Goal: Task Accomplishment & Management: Manage account settings

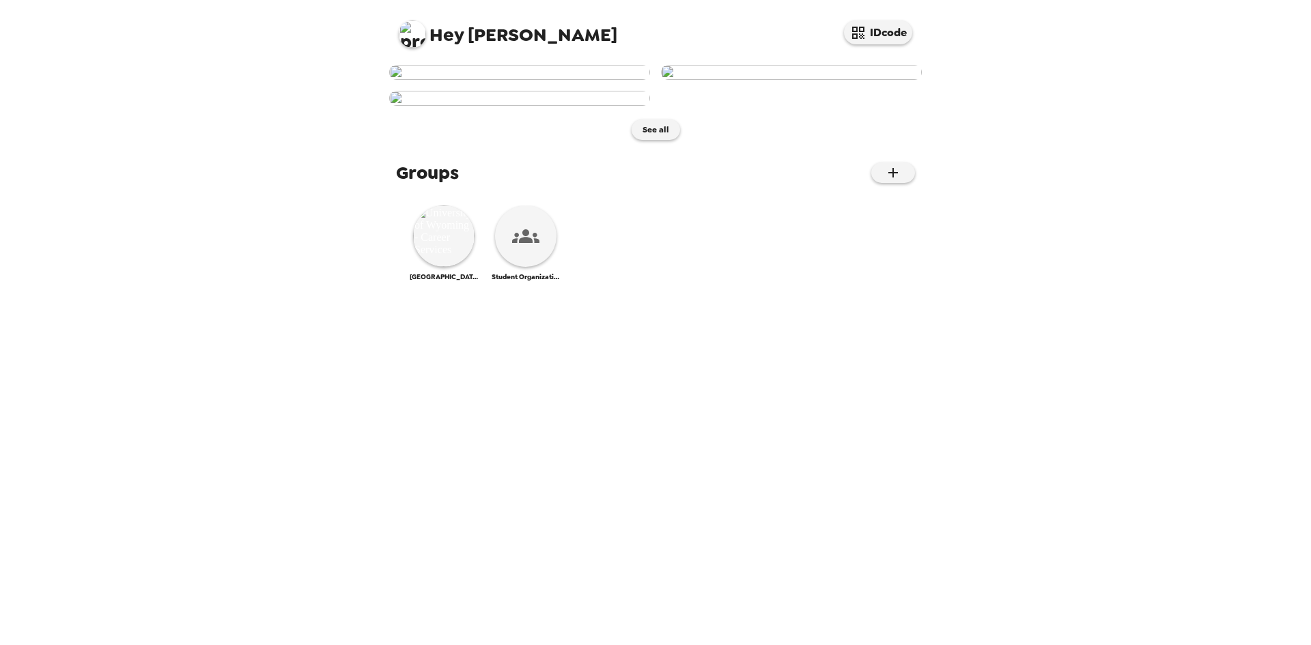
scroll to position [273, 0]
click at [452, 267] on img at bounding box center [443, 236] width 61 height 61
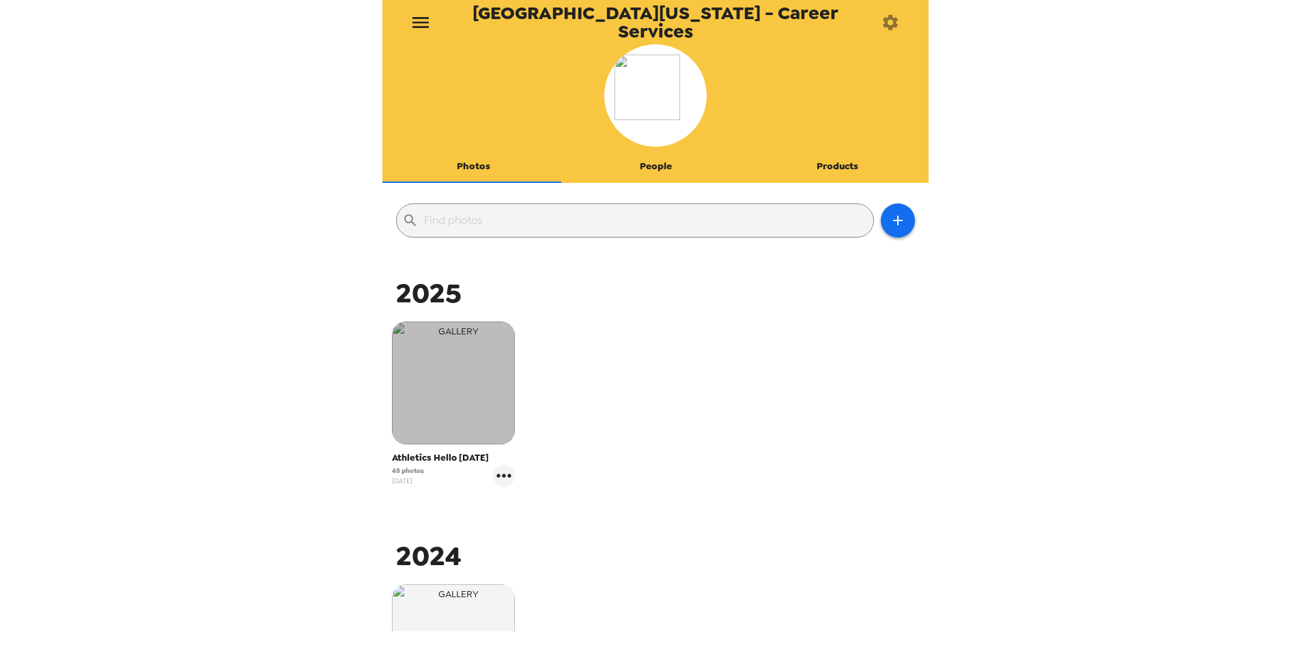
click at [469, 367] on img "button" at bounding box center [453, 383] width 123 height 123
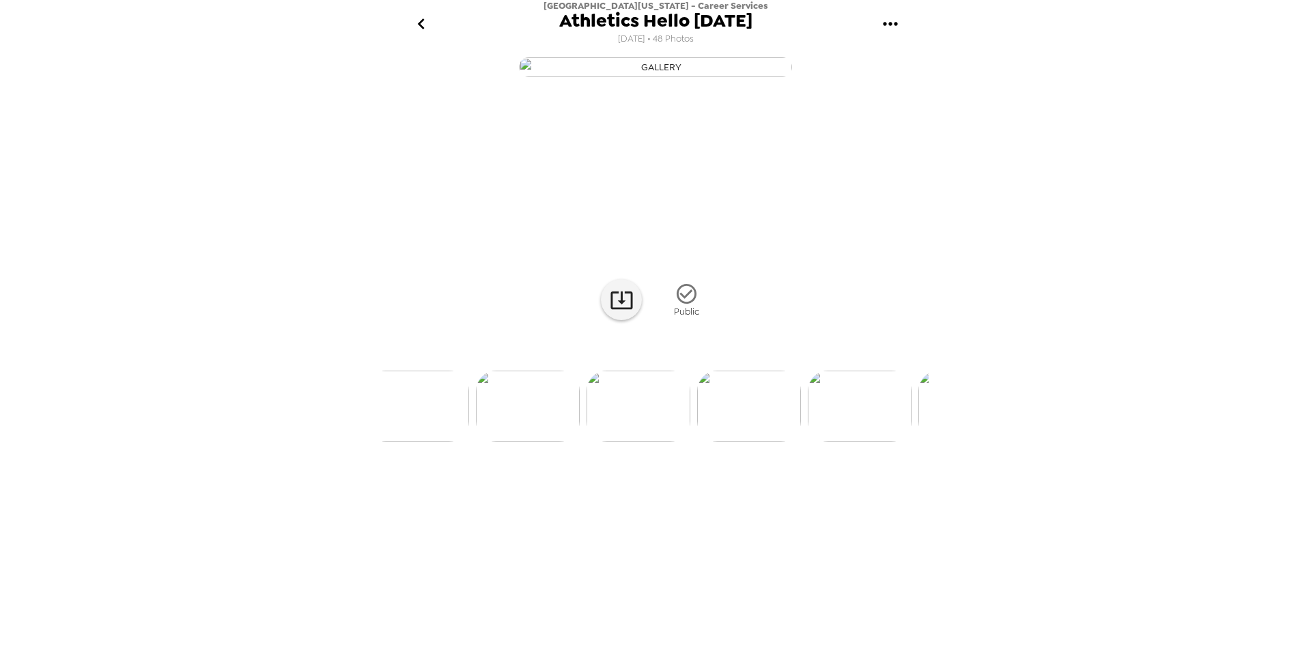
scroll to position [0, 818]
click at [713, 442] on img at bounding box center [723, 406] width 104 height 71
click at [763, 442] on img at bounding box center [768, 406] width 104 height 71
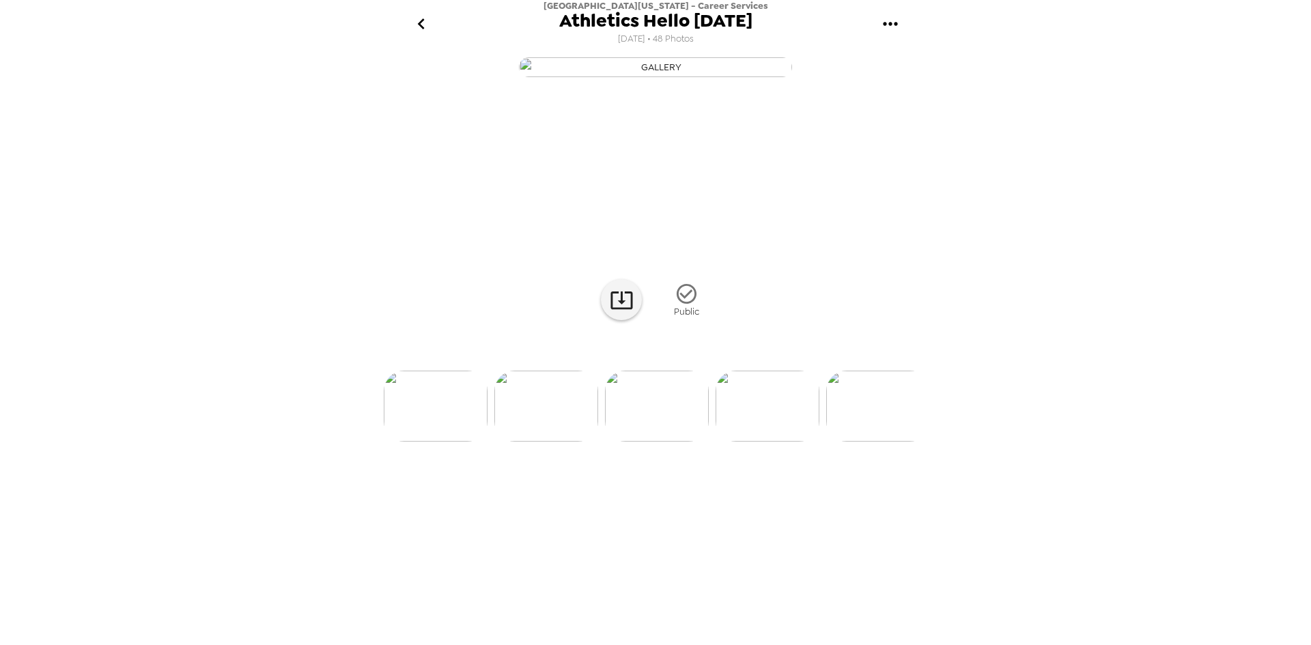
click at [744, 442] on img at bounding box center [768, 406] width 104 height 71
click at [537, 442] on img at bounding box center [546, 406] width 104 height 71
click at [734, 442] on img at bounding box center [768, 406] width 104 height 71
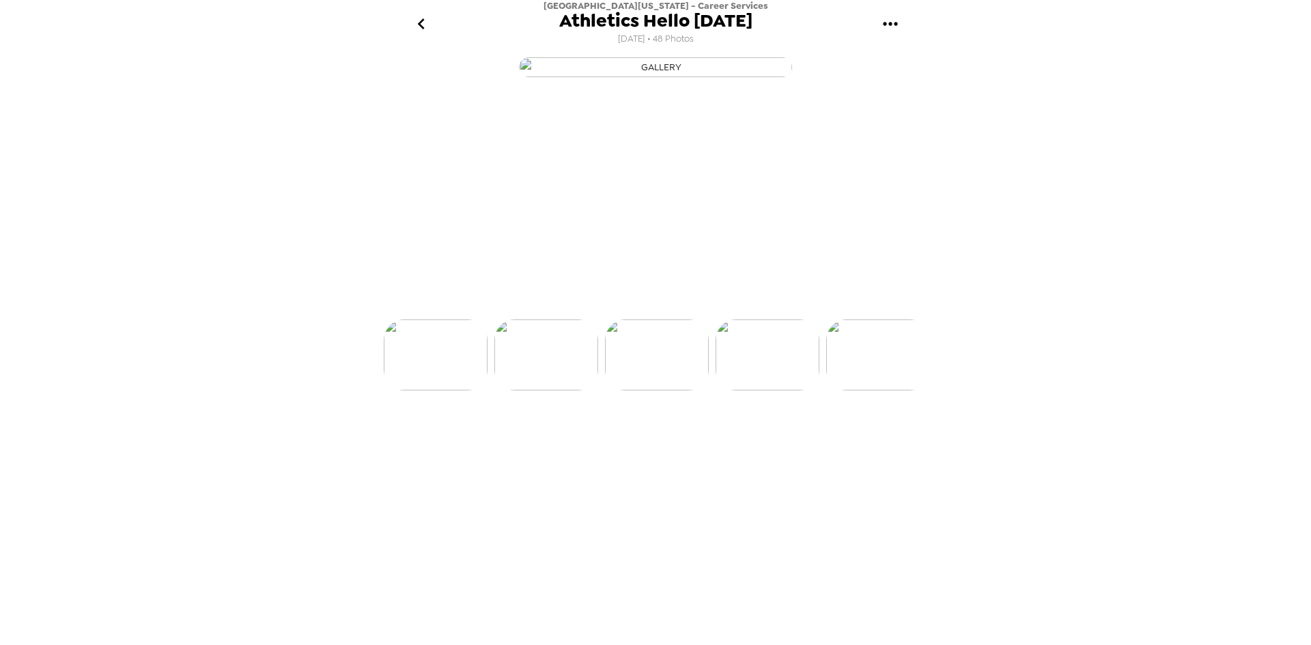
scroll to position [0, 1105]
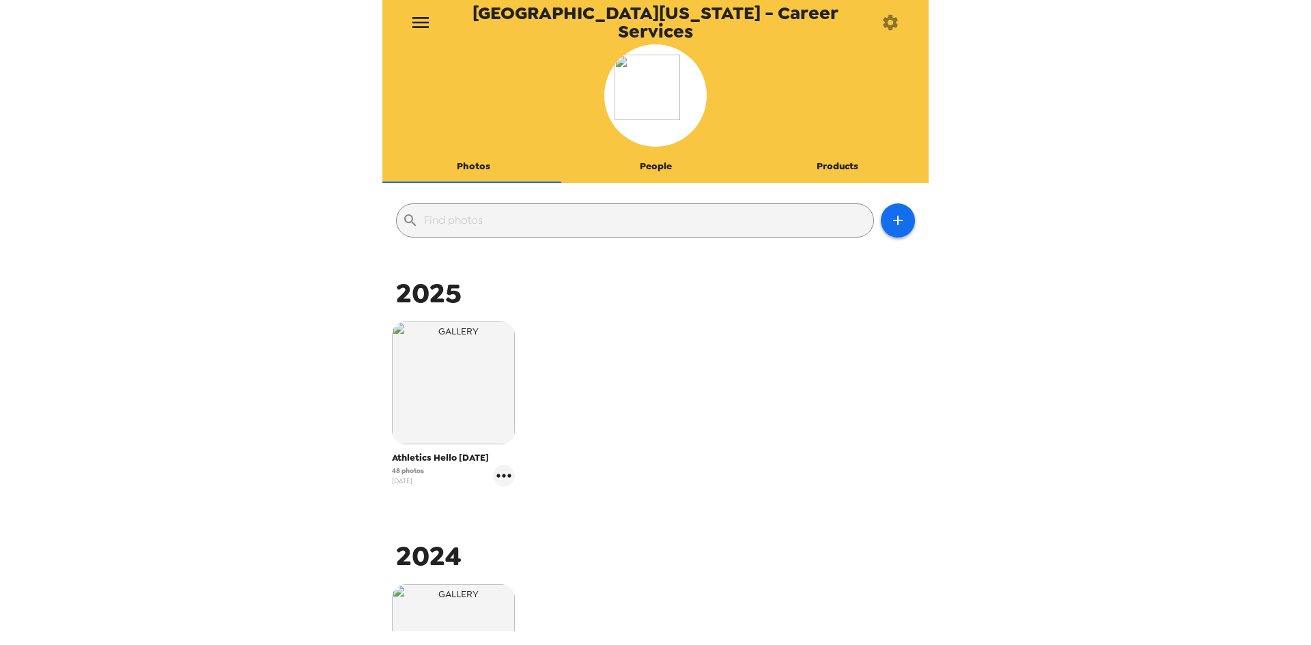
click at [424, 31] on icon "menu" at bounding box center [421, 23] width 22 height 22
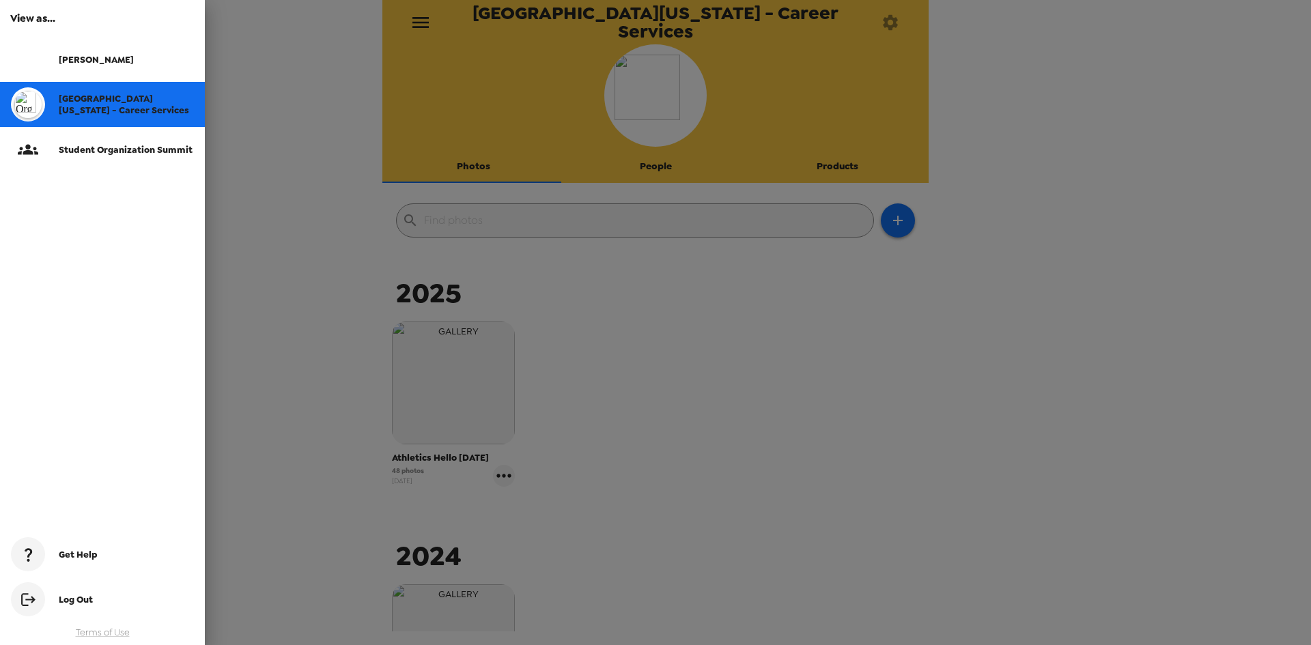
click at [424, 31] on div at bounding box center [655, 322] width 1311 height 645
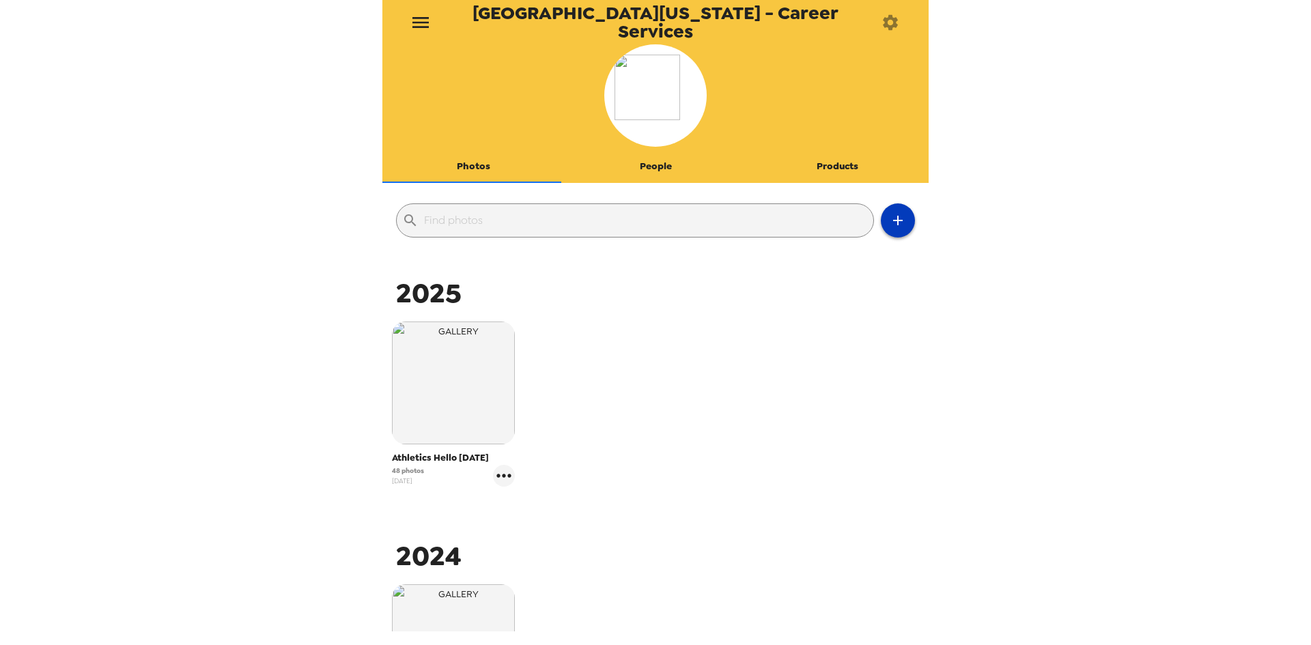
click at [890, 218] on icon "button" at bounding box center [898, 220] width 16 height 16
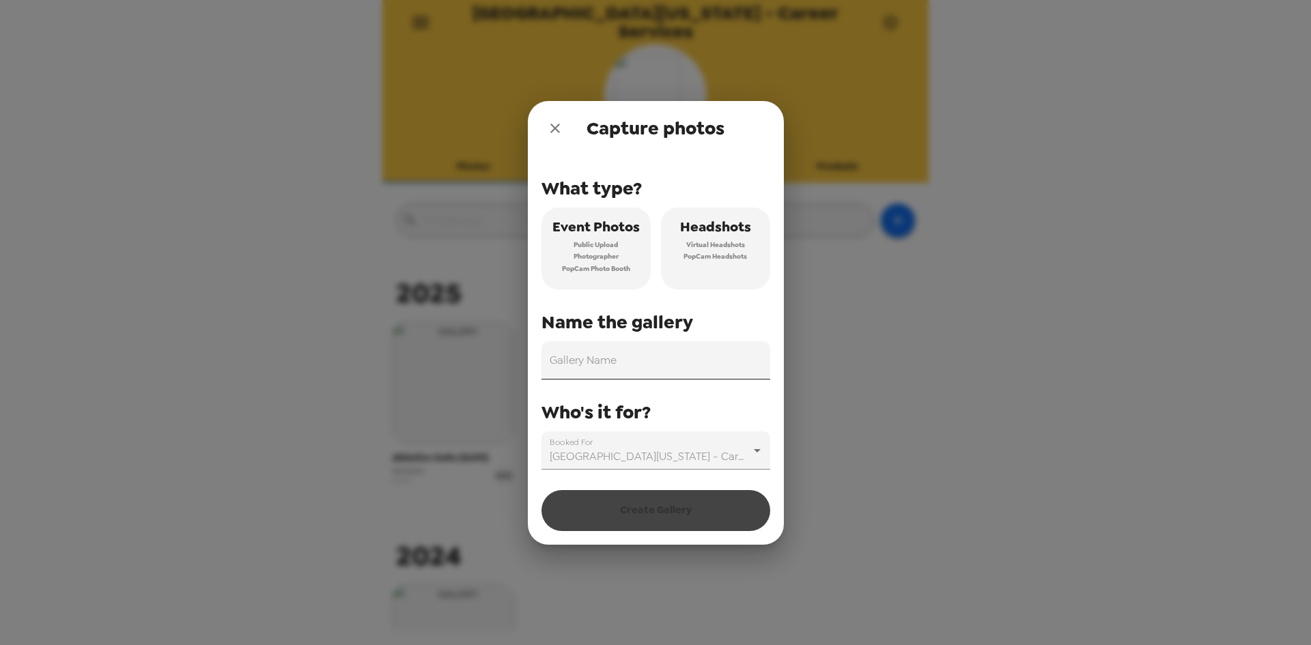
click at [583, 364] on input "Gallery Name" at bounding box center [656, 361] width 229 height 38
click at [559, 372] on input "Gallery Name" at bounding box center [656, 361] width 229 height 38
click at [555, 365] on input "CV (RSO)" at bounding box center [656, 361] width 229 height 38
type input "Campus Ventures (RSO)"
click at [758, 451] on body "[GEOGRAPHIC_DATA][US_STATE] - Career Services Photos People Products ​ 2025 Ath…" at bounding box center [655, 322] width 1311 height 645
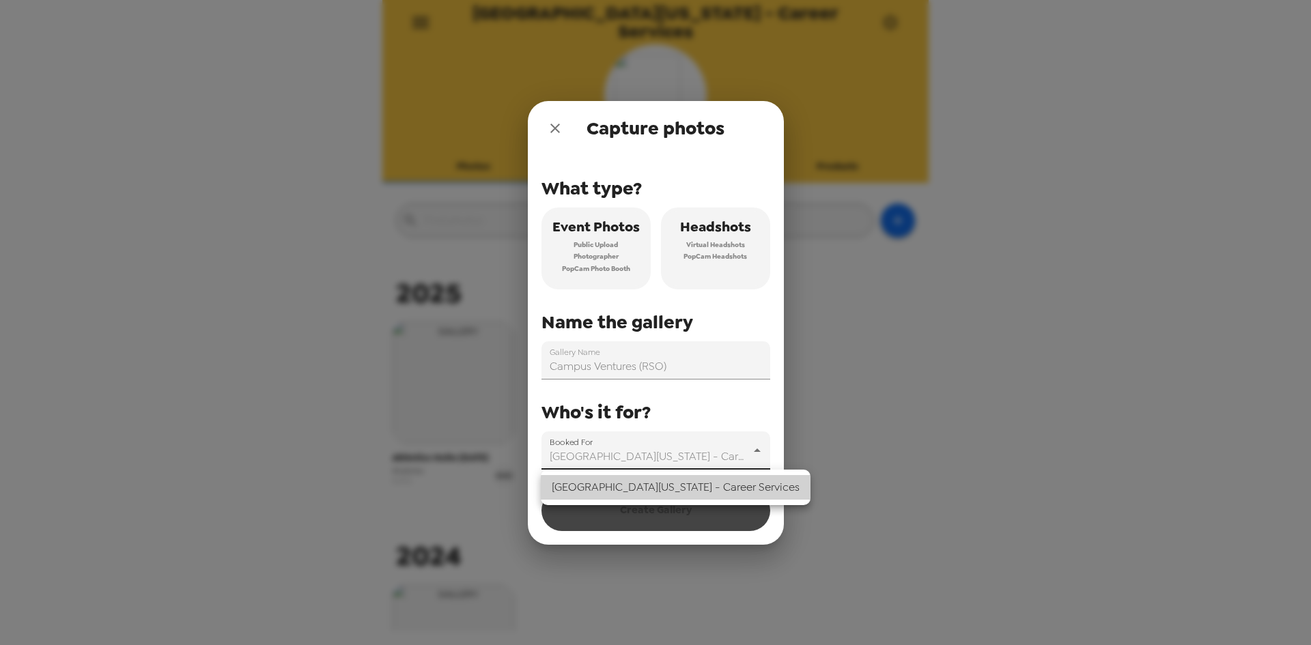
click at [758, 451] on div at bounding box center [655, 322] width 1311 height 645
click at [581, 257] on span "Photographer" at bounding box center [596, 257] width 45 height 12
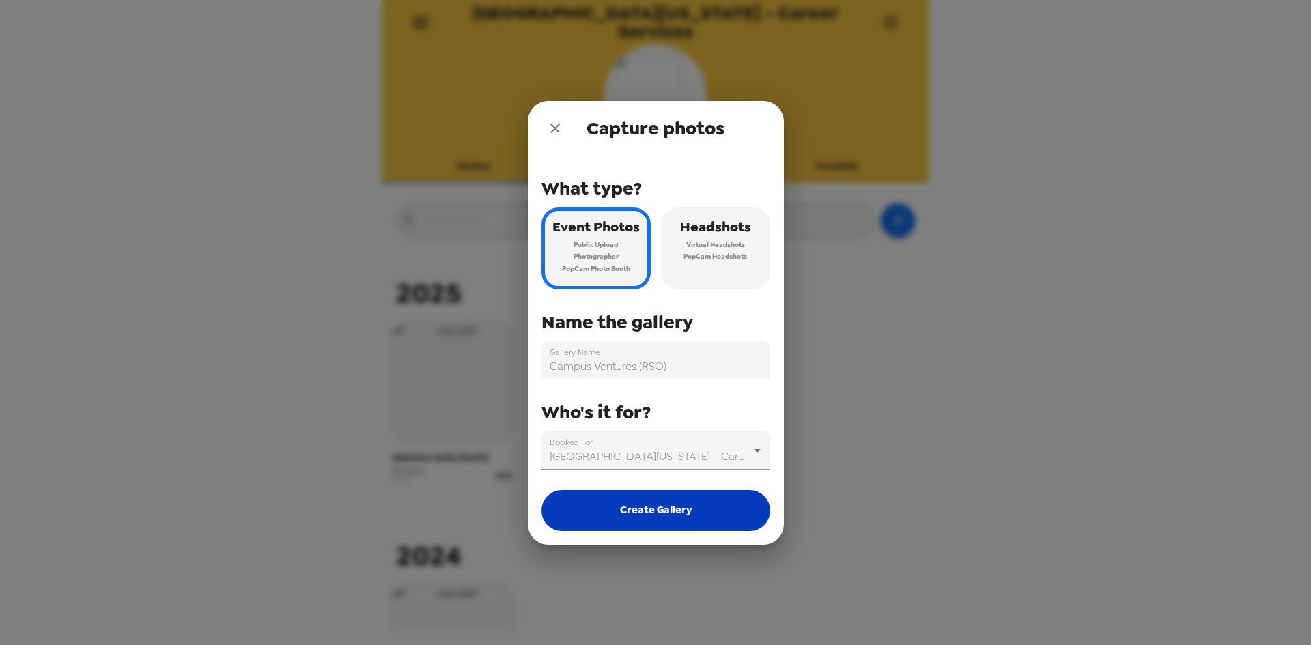
click at [650, 518] on button "Create Gallery" at bounding box center [656, 510] width 229 height 41
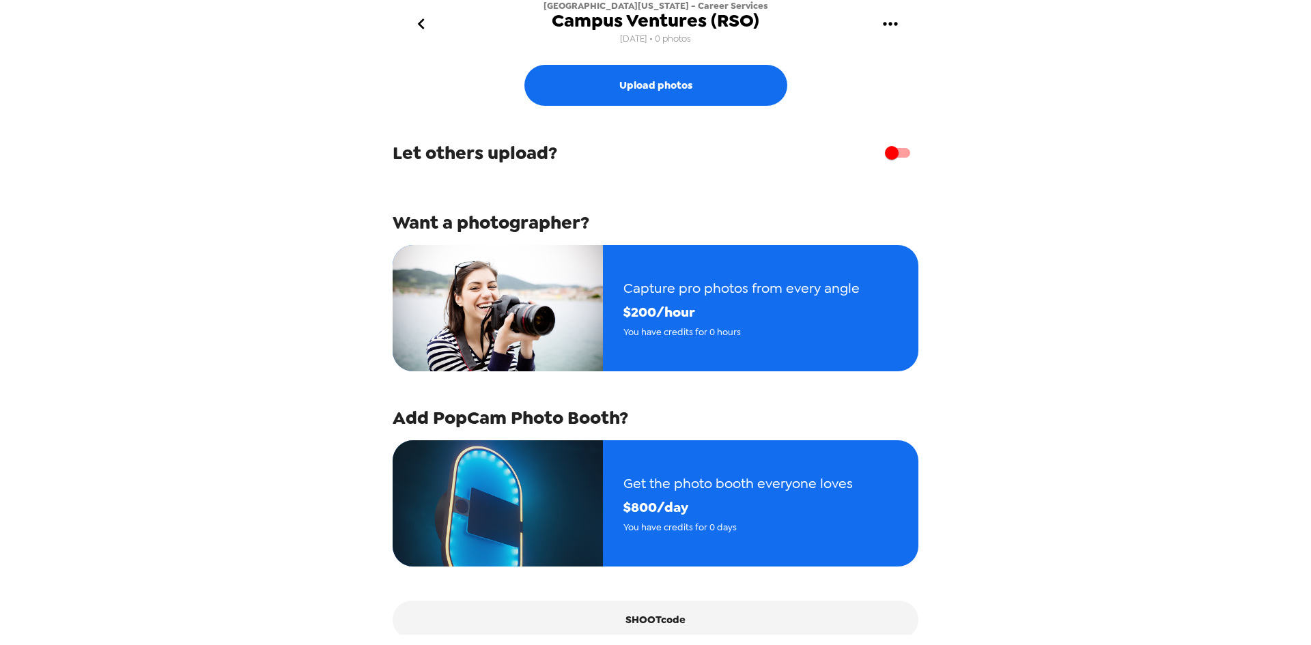
click at [639, 41] on span "[DATE] • 0 photos" at bounding box center [655, 39] width 71 height 18
click at [898, 27] on icon "gallery menu" at bounding box center [891, 24] width 22 height 22
click at [911, 65] on span "Edit Shoot" at bounding box center [946, 64] width 85 height 16
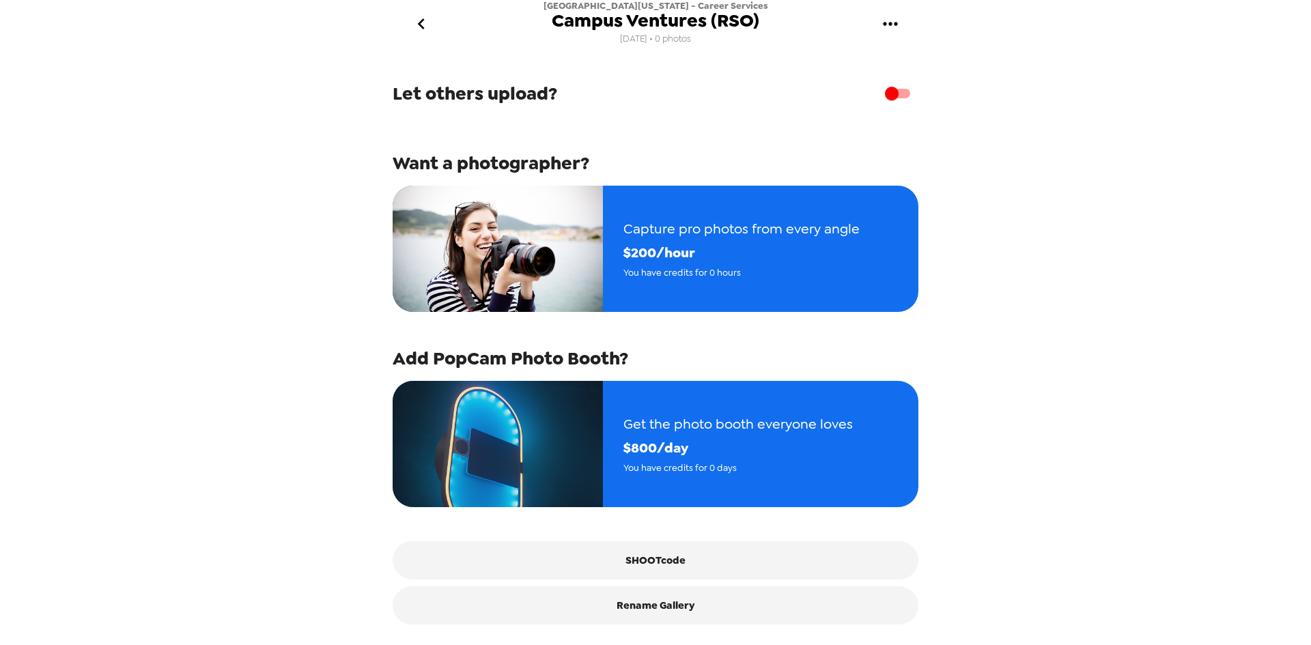
click at [628, 40] on span "[DATE] • 0 photos" at bounding box center [655, 39] width 71 height 18
click at [424, 27] on icon "go back" at bounding box center [421, 24] width 22 height 22
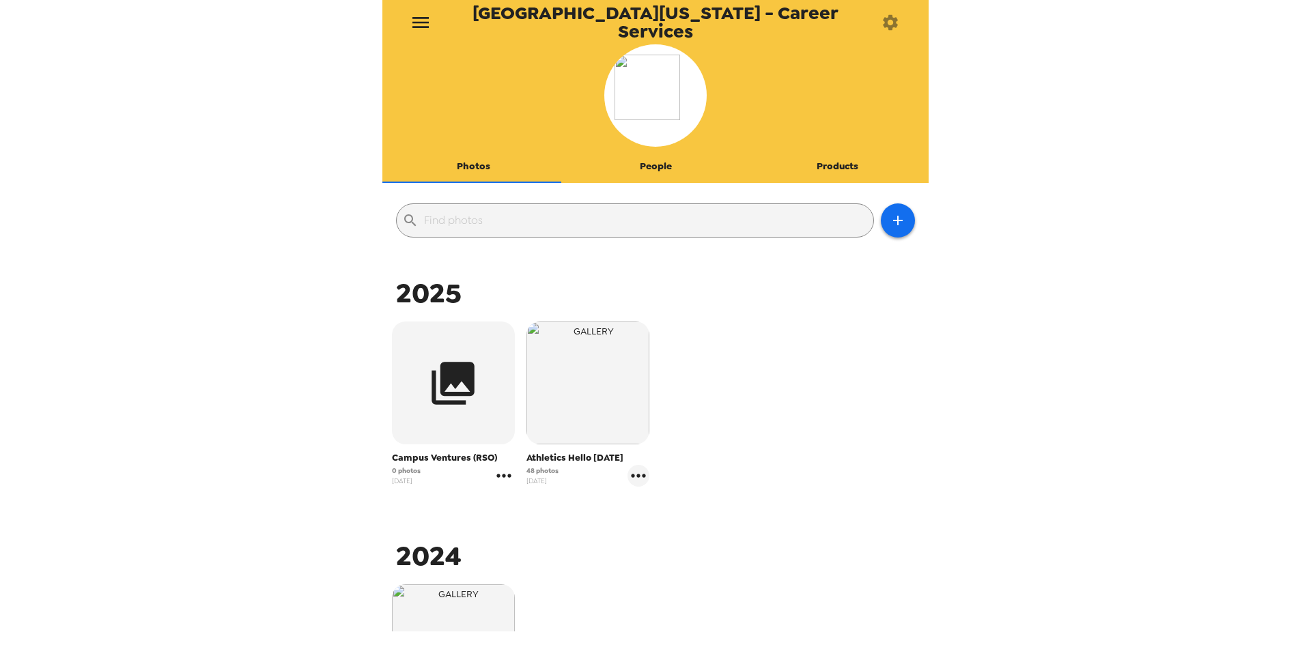
click at [500, 481] on icon "gallery menu" at bounding box center [504, 476] width 22 height 22
click at [512, 505] on icon at bounding box center [511, 505] width 12 height 12
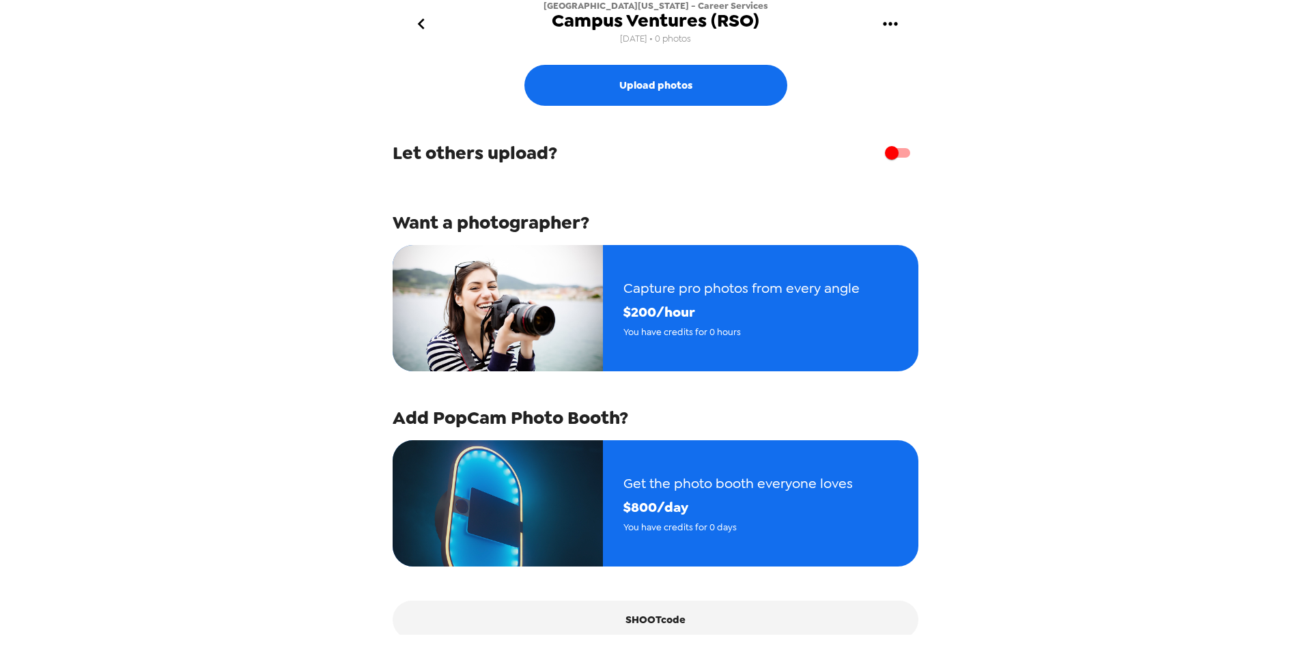
click at [632, 42] on span "[DATE] • 0 photos" at bounding box center [655, 39] width 71 height 18
click at [632, 36] on span "[DATE] • 0 photos" at bounding box center [655, 39] width 71 height 18
click at [421, 19] on icon "go back" at bounding box center [421, 24] width 22 height 22
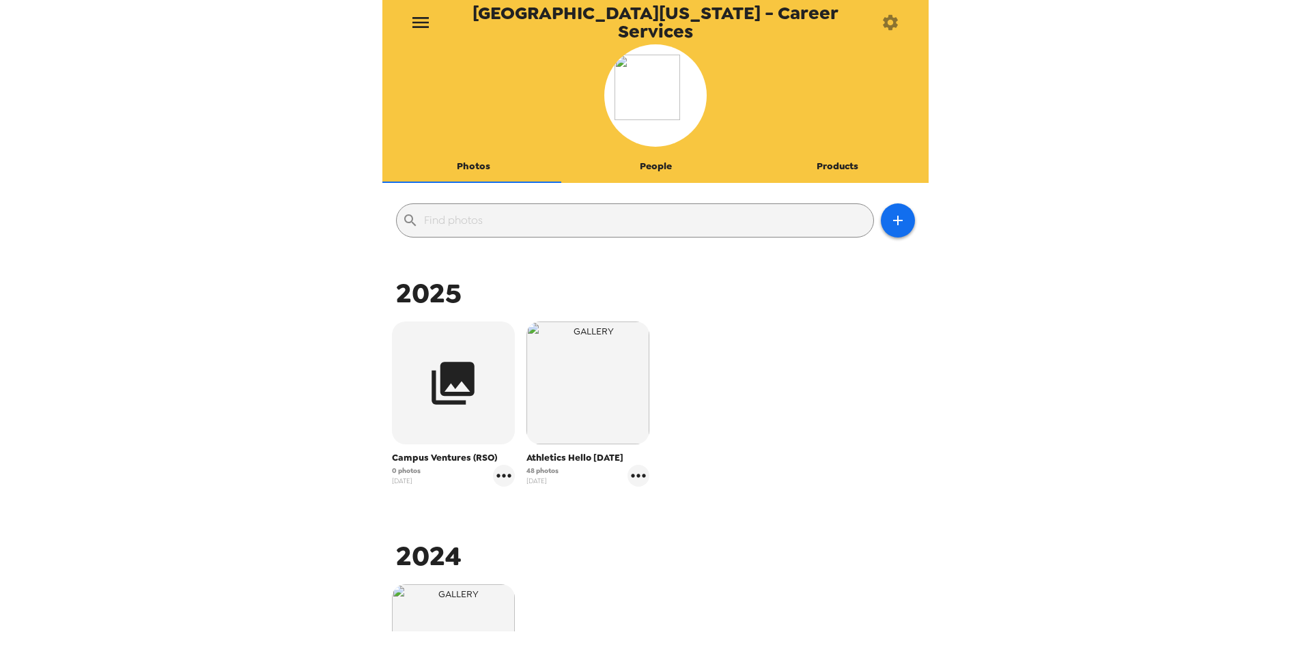
click at [402, 479] on span "[DATE]" at bounding box center [406, 481] width 29 height 10
click at [500, 478] on icon "gallery menu" at bounding box center [504, 476] width 22 height 22
drag, startPoint x: 498, startPoint y: 479, endPoint x: 458, endPoint y: 474, distance: 39.9
click at [458, 474] on div at bounding box center [655, 322] width 1311 height 645
click at [895, 18] on icon "button" at bounding box center [890, 21] width 15 height 15
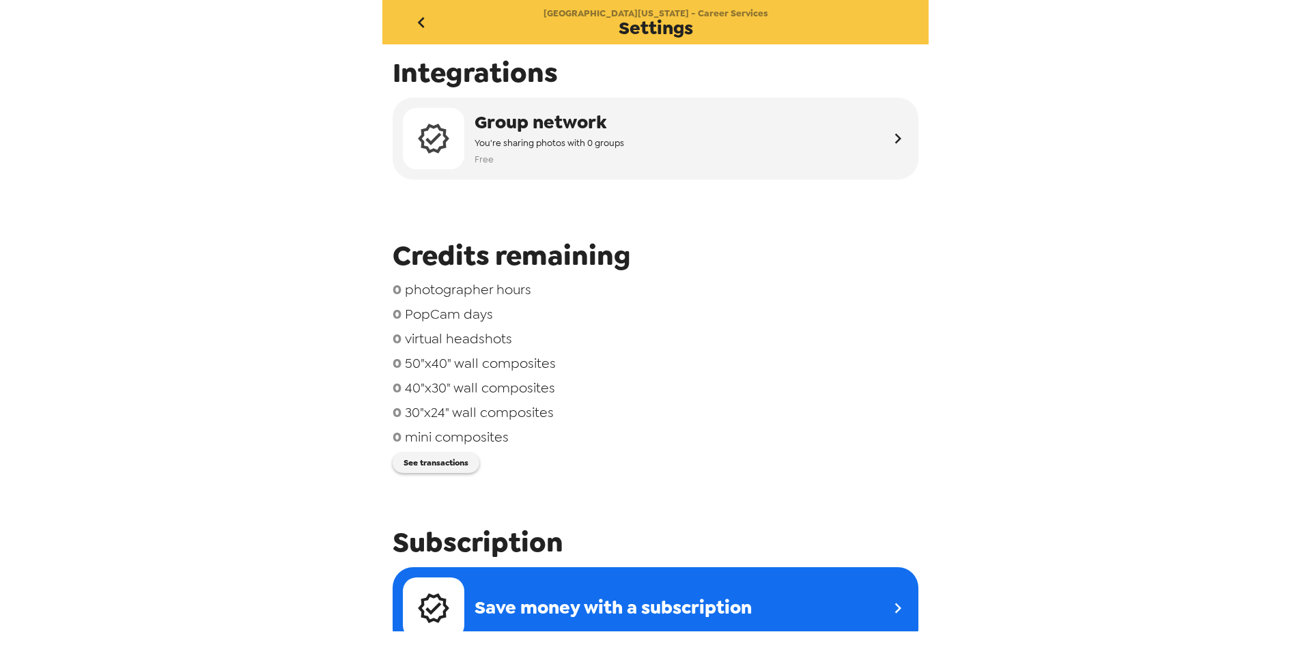
click at [426, 24] on icon "go back" at bounding box center [421, 23] width 22 height 22
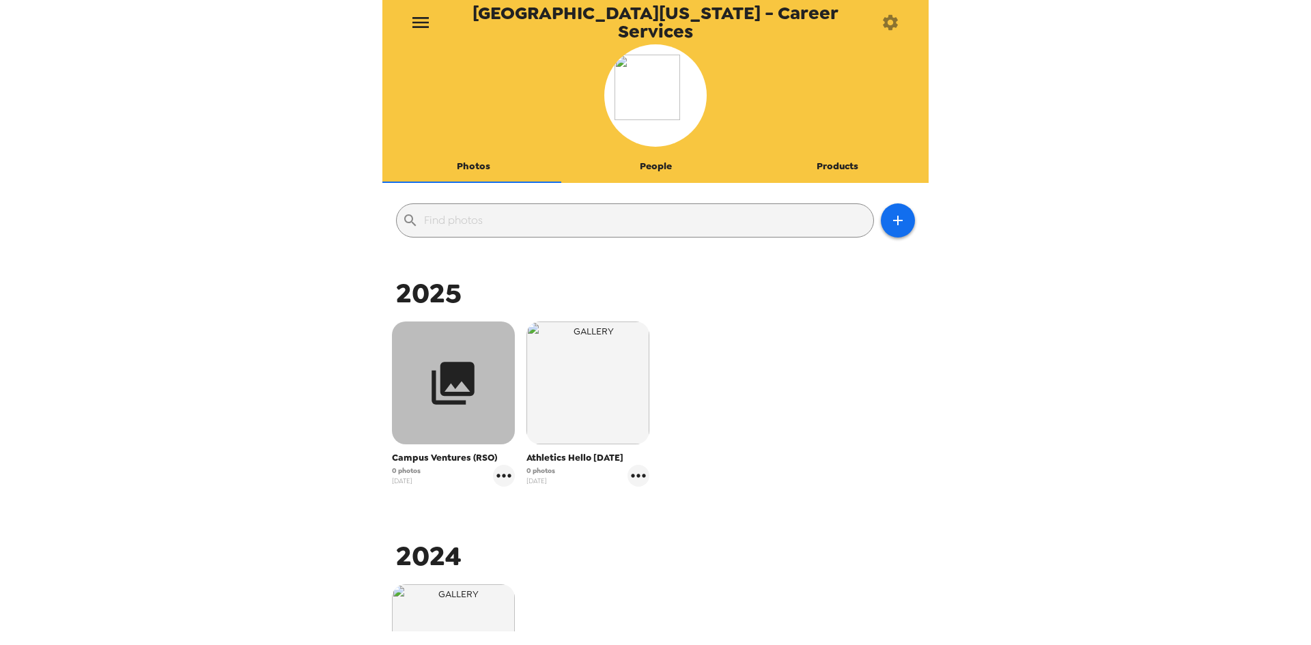
click at [416, 384] on button "button" at bounding box center [453, 383] width 123 height 123
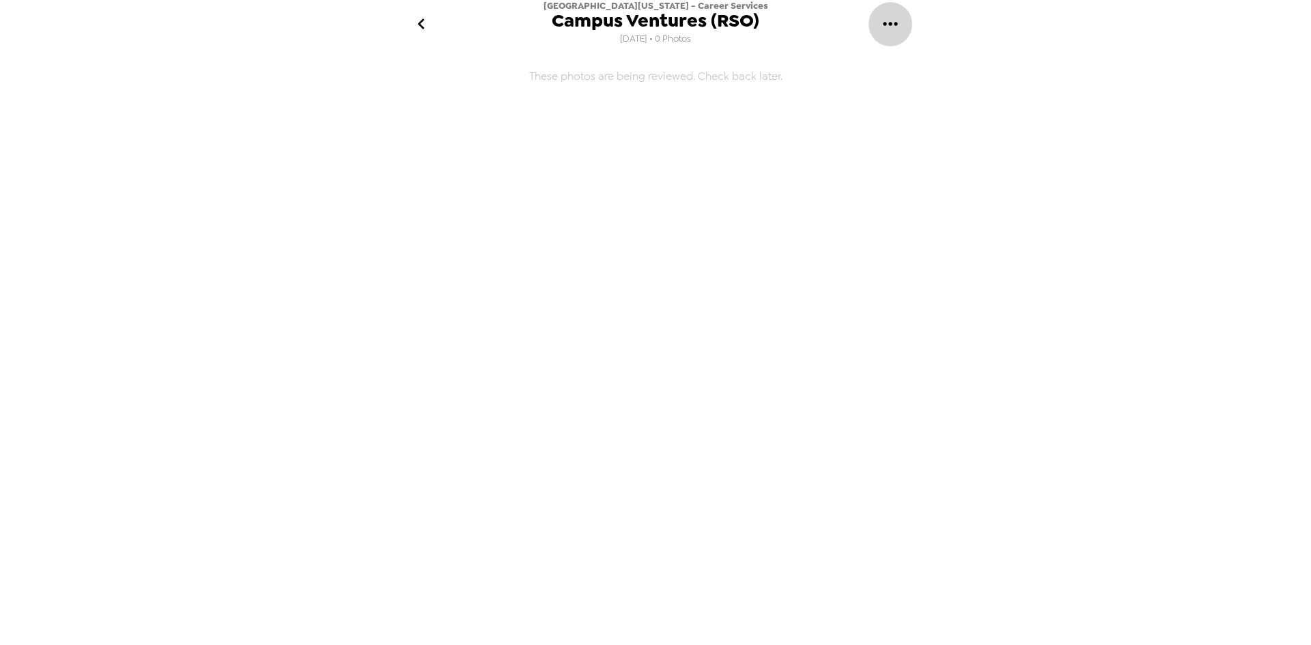
click at [886, 25] on icon "gallery menu" at bounding box center [890, 23] width 14 height 3
click at [897, 66] on div at bounding box center [891, 64] width 25 height 16
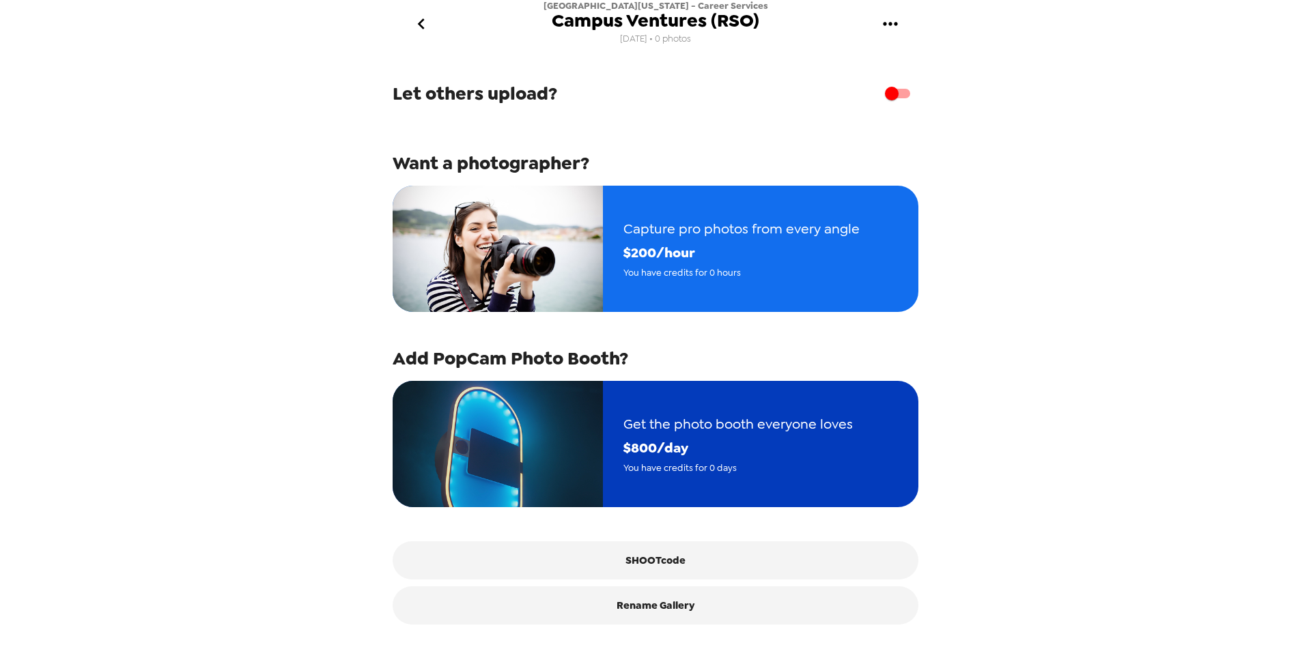
scroll to position [75, 0]
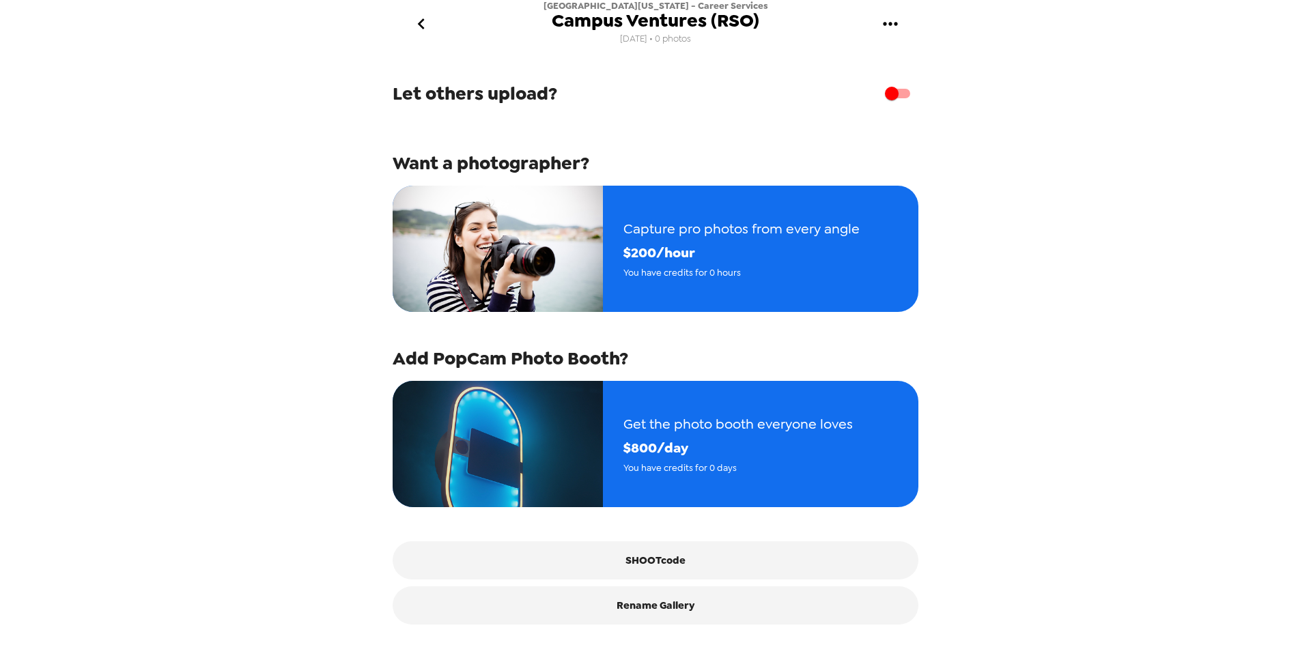
click at [644, 36] on span "[DATE] • 0 photos" at bounding box center [655, 39] width 71 height 18
click at [424, 20] on icon "go back" at bounding box center [421, 24] width 22 height 22
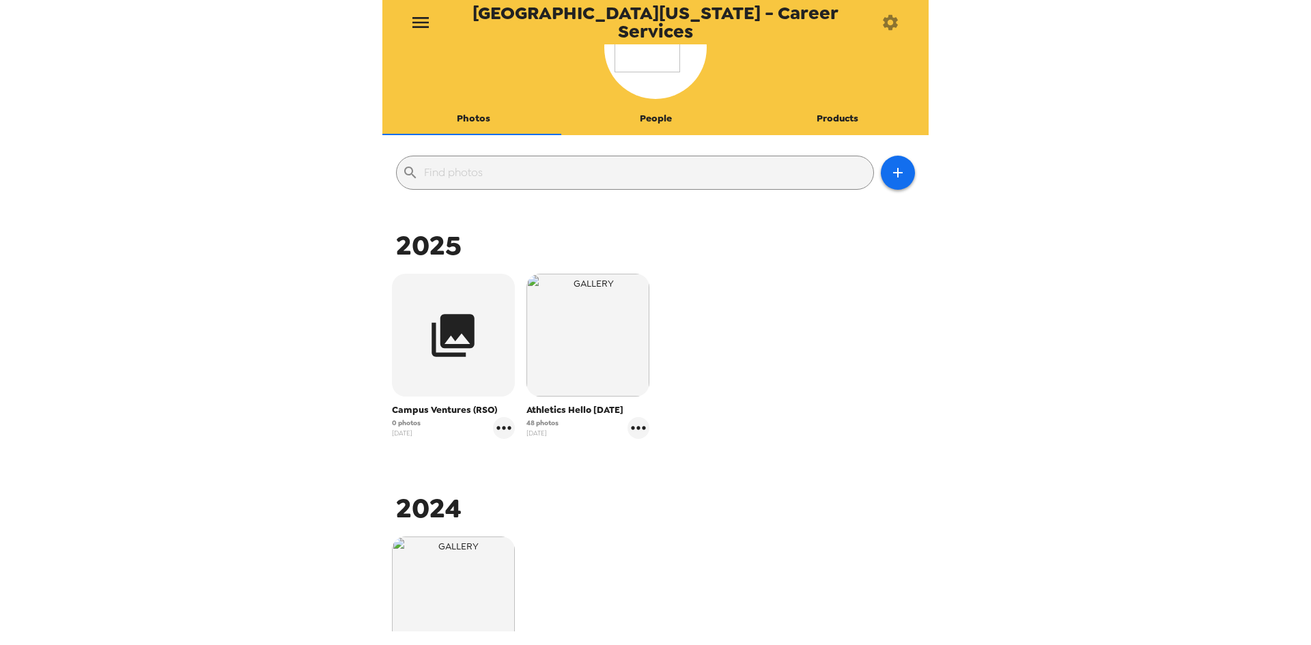
scroll to position [68, 0]
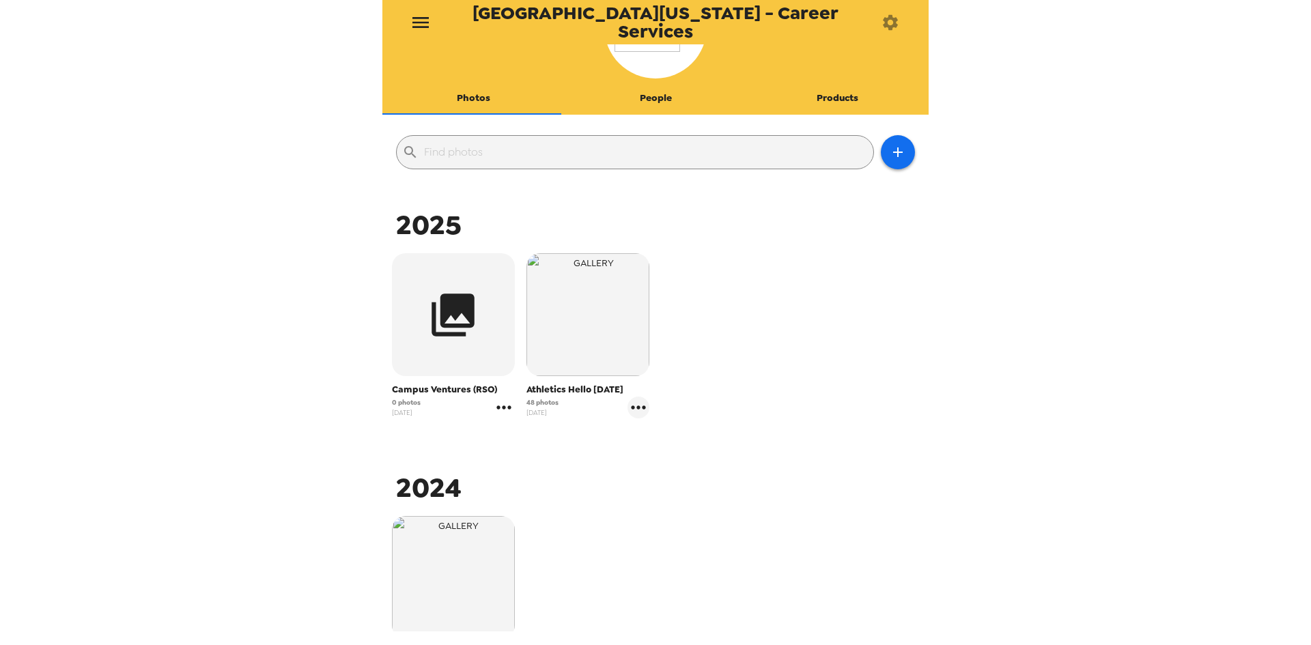
click at [494, 410] on icon "gallery menu" at bounding box center [504, 408] width 22 height 22
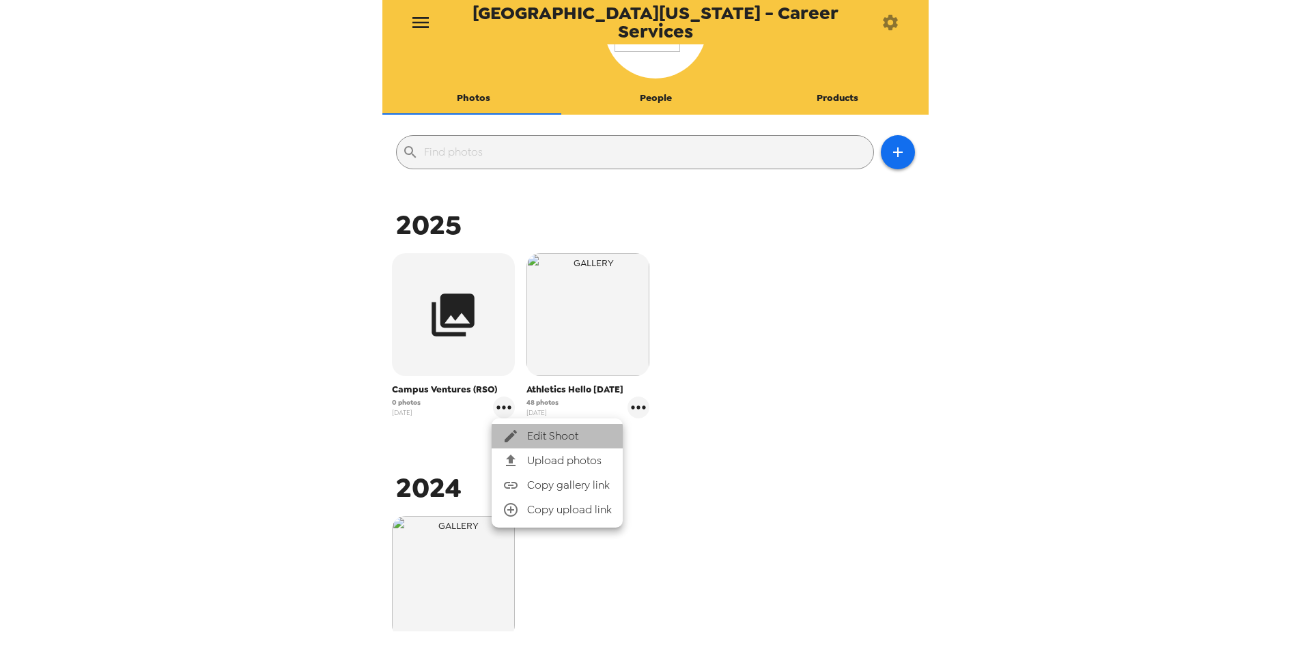
click at [520, 432] on div at bounding box center [515, 436] width 25 height 16
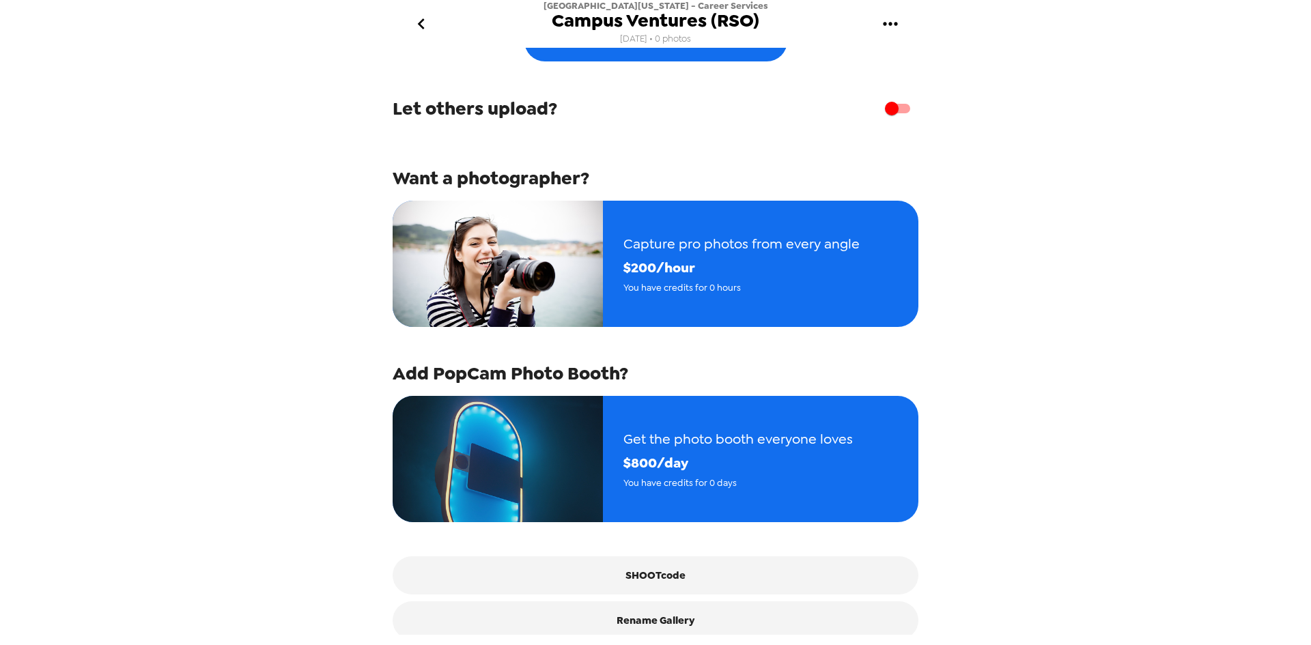
scroll to position [75, 0]
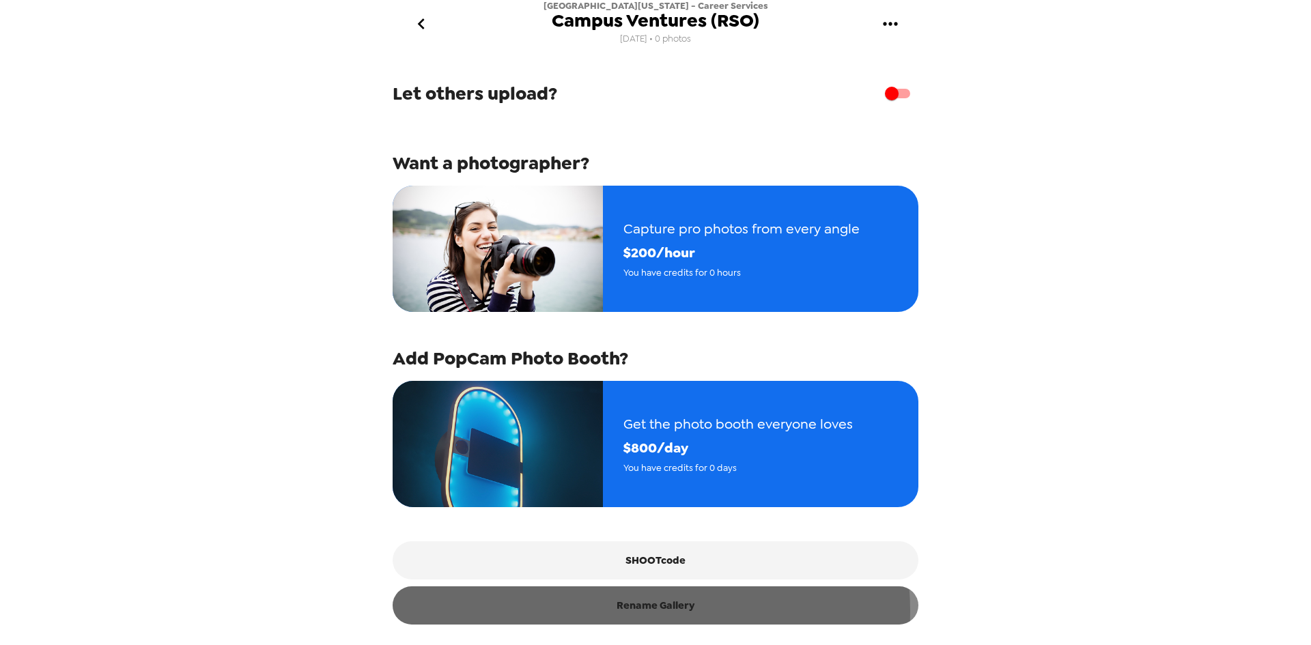
click at [644, 611] on button "Rename Gallery" at bounding box center [656, 606] width 526 height 38
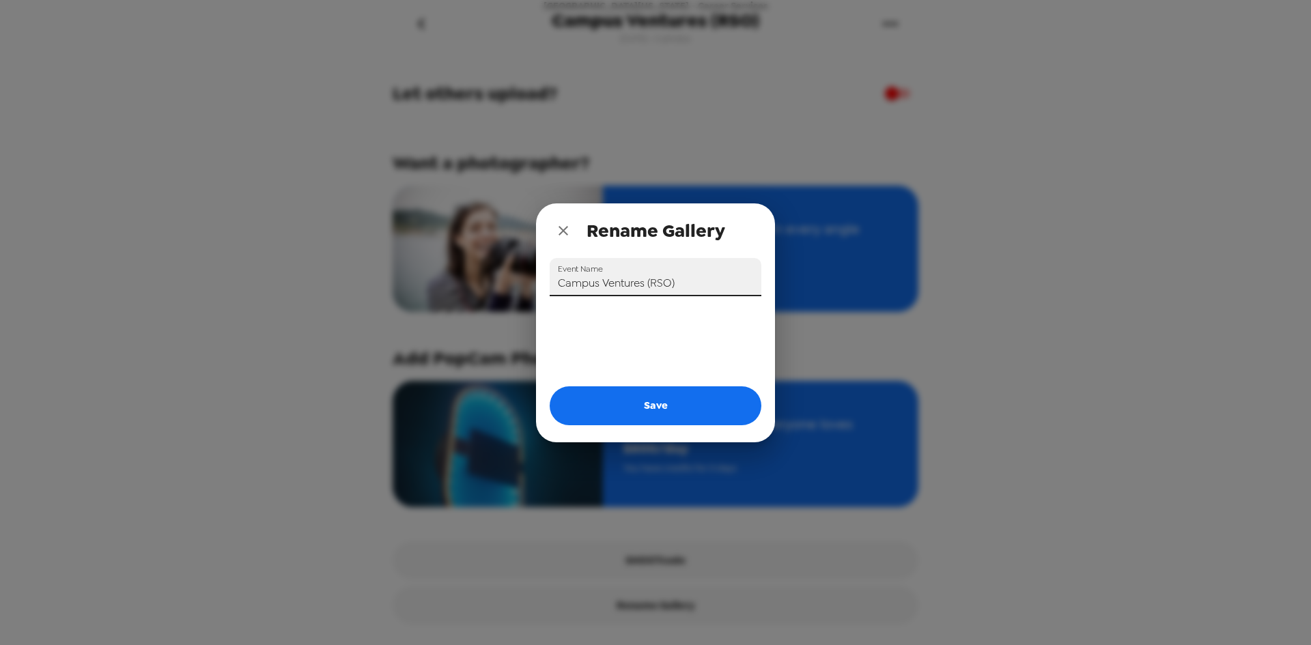
drag, startPoint x: 683, startPoint y: 285, endPoint x: 501, endPoint y: 296, distance: 182.0
click at [501, 296] on div "Rename Gallery Event Name Campus Ventures (RSO) Save" at bounding box center [655, 322] width 1311 height 645
click at [564, 229] on icon "close" at bounding box center [564, 231] width 10 height 10
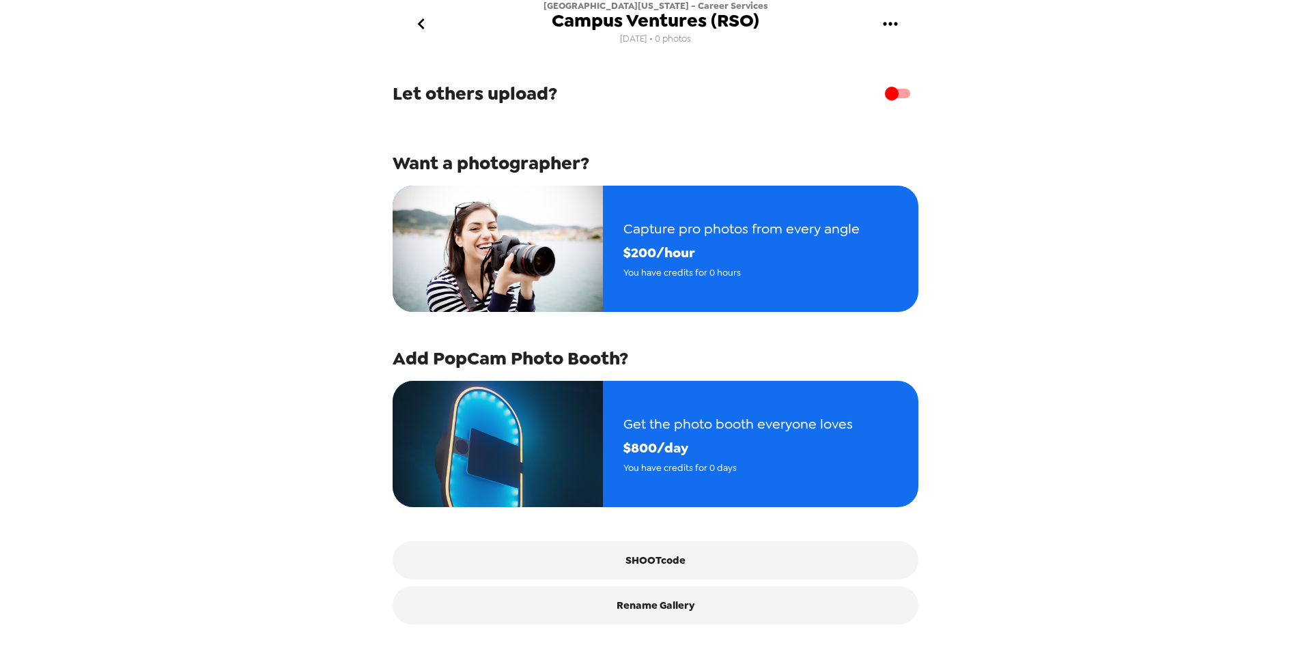
click at [889, 21] on icon "gallery menu" at bounding box center [891, 24] width 22 height 22
click at [646, 40] on div at bounding box center [655, 322] width 1311 height 645
click at [880, 24] on icon "gallery menu" at bounding box center [891, 24] width 22 height 22
click at [900, 66] on div at bounding box center [891, 64] width 25 height 16
click at [428, 20] on icon "go back" at bounding box center [421, 24] width 22 height 22
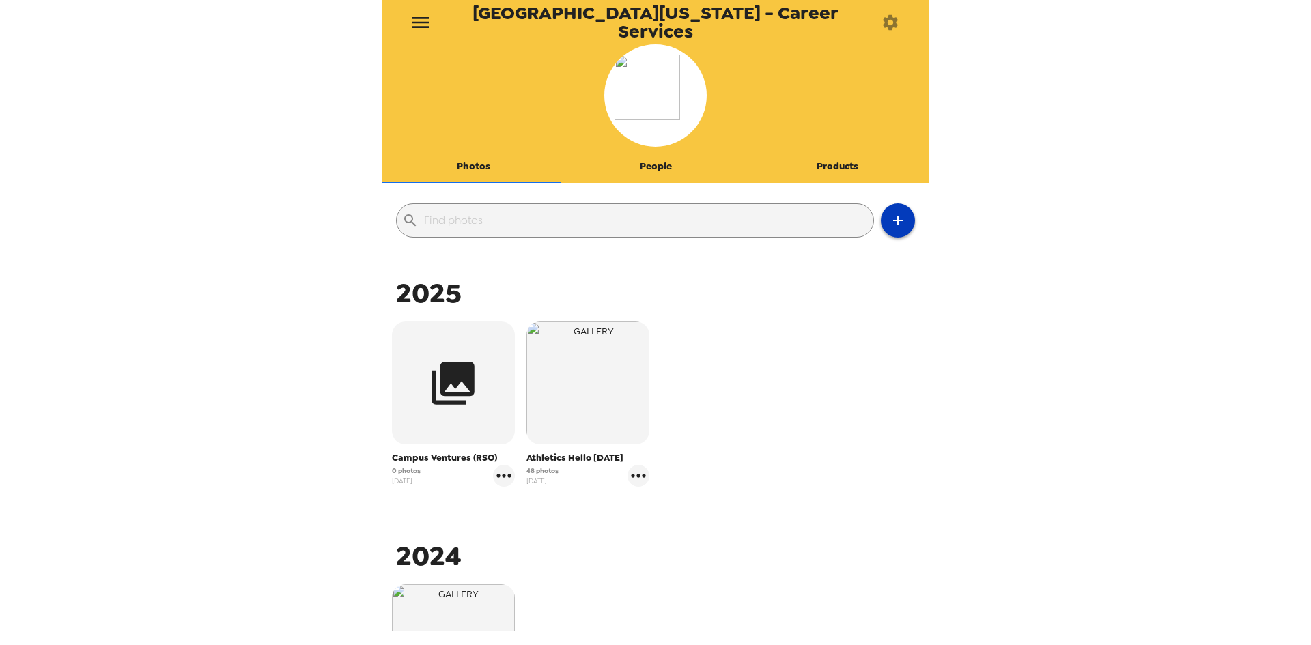
click at [890, 228] on icon "button" at bounding box center [898, 220] width 16 height 16
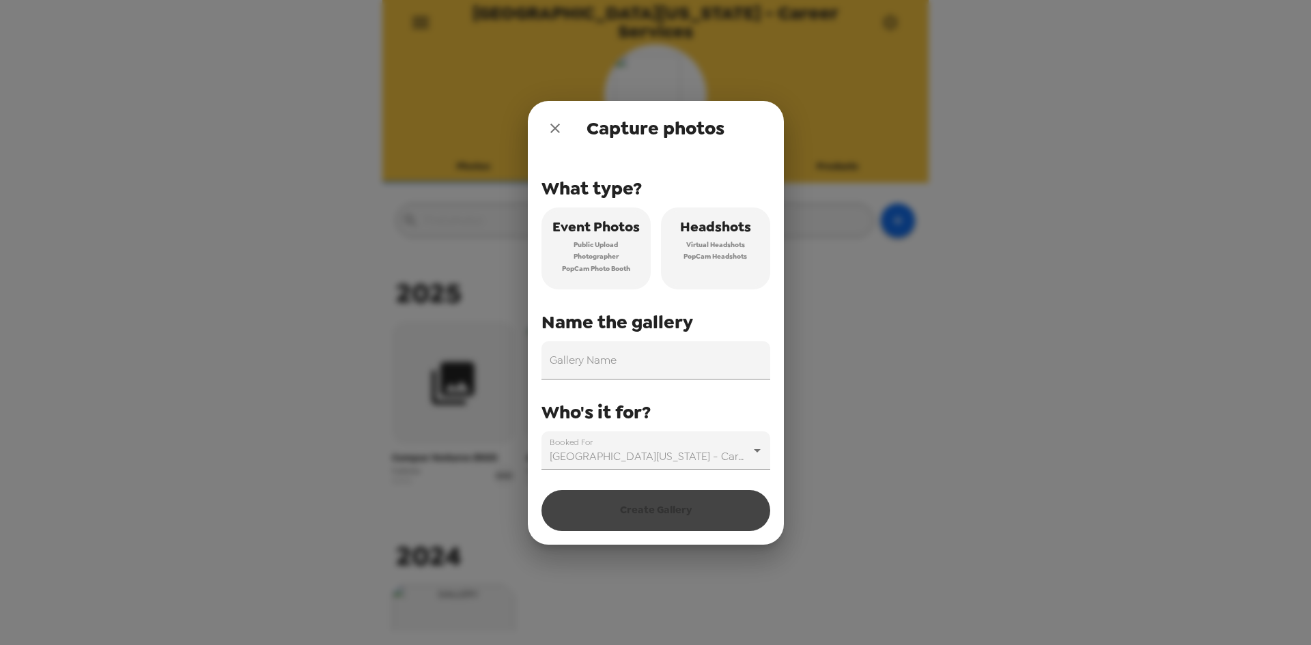
click at [708, 244] on span "Virtual Headshots" at bounding box center [715, 245] width 59 height 12
click at [579, 365] on input "Gallery Name" at bounding box center [656, 361] width 229 height 38
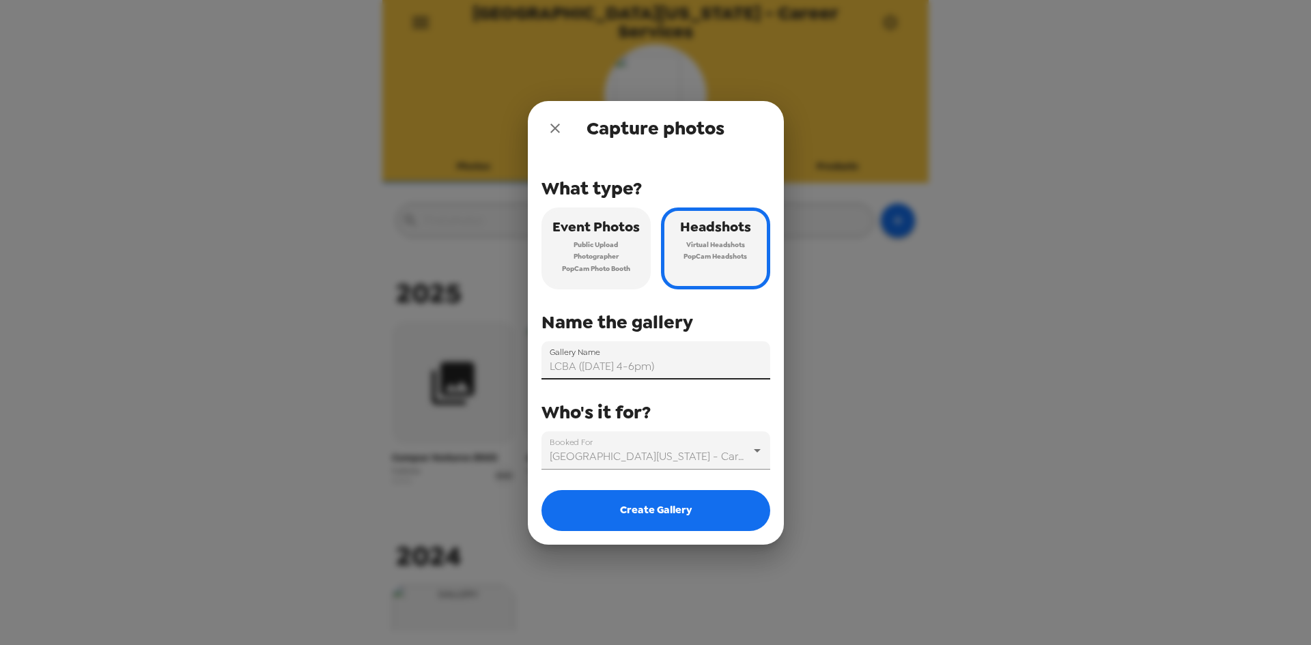
click at [635, 366] on input "LCBA ([DATE] 4-6pm)" at bounding box center [656, 361] width 229 height 38
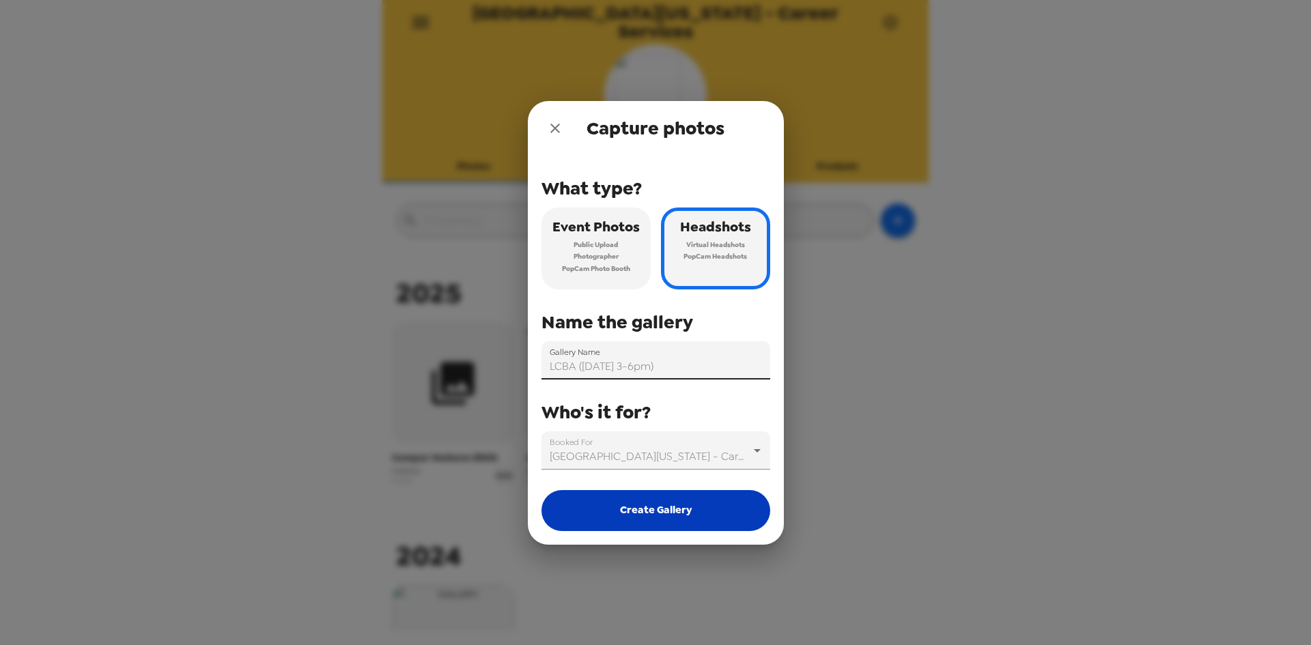
type input "LCBA ([DATE] 3-6pm)"
click at [670, 525] on button "Create Gallery" at bounding box center [656, 510] width 229 height 41
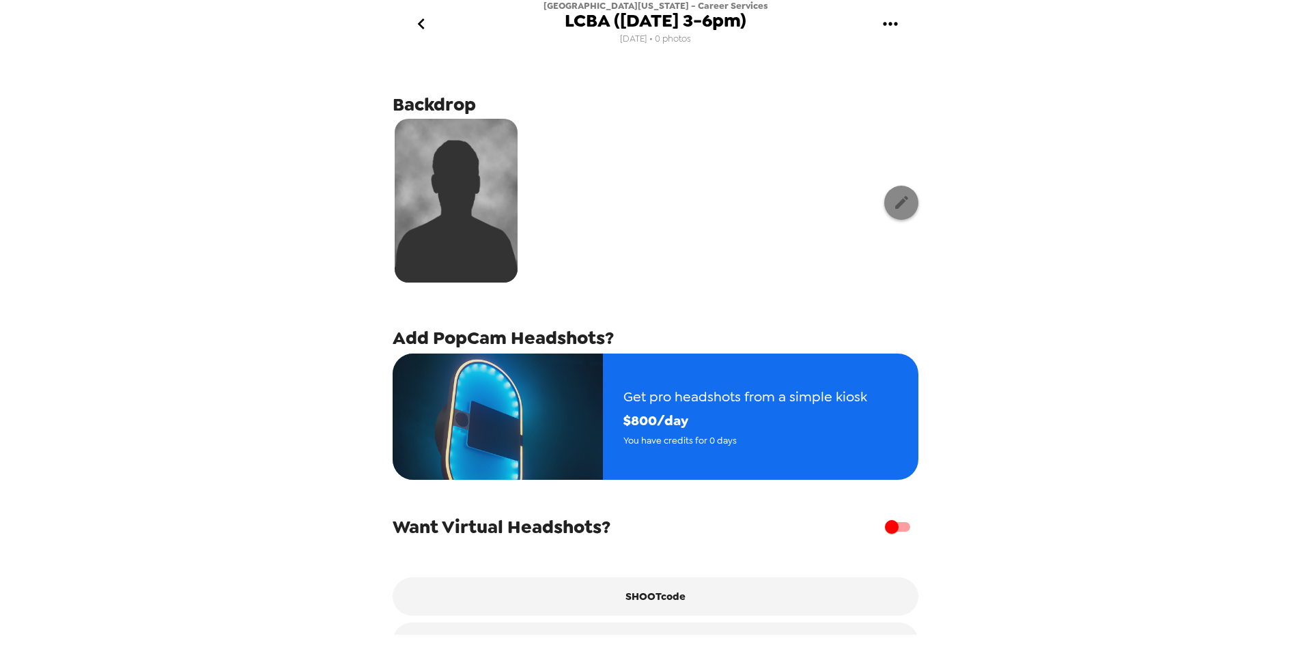
click at [884, 216] on button "button" at bounding box center [901, 203] width 34 height 34
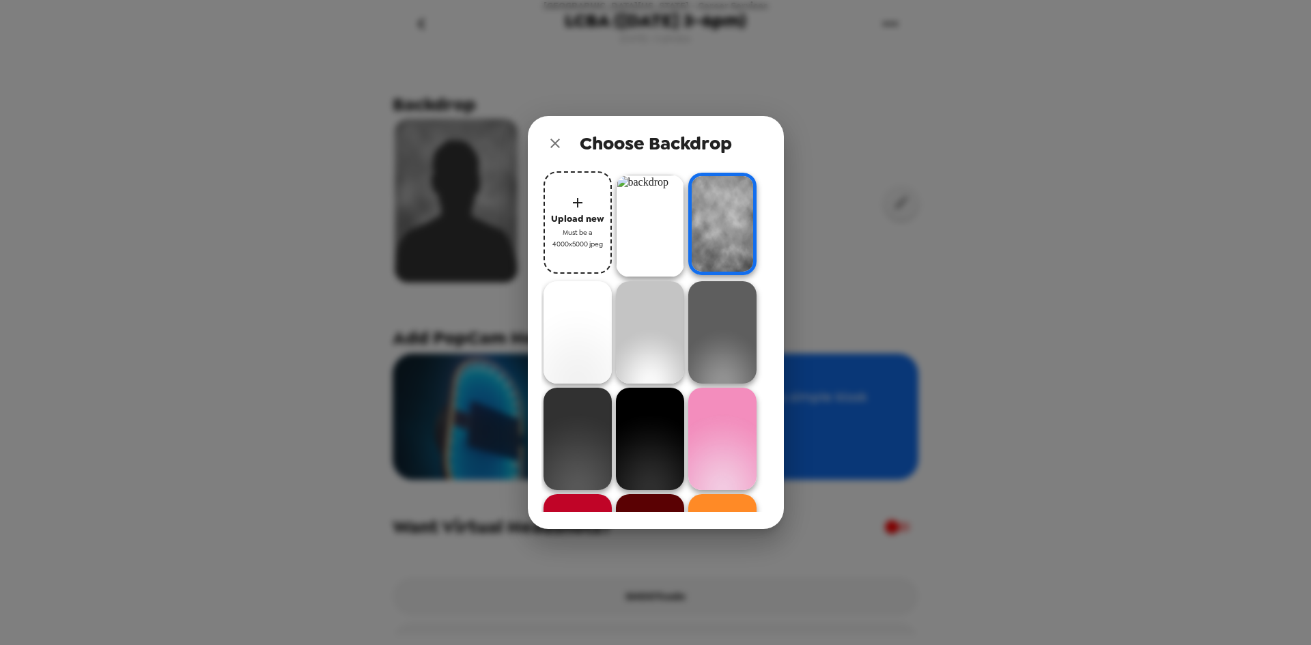
click at [667, 254] on img at bounding box center [650, 226] width 68 height 102
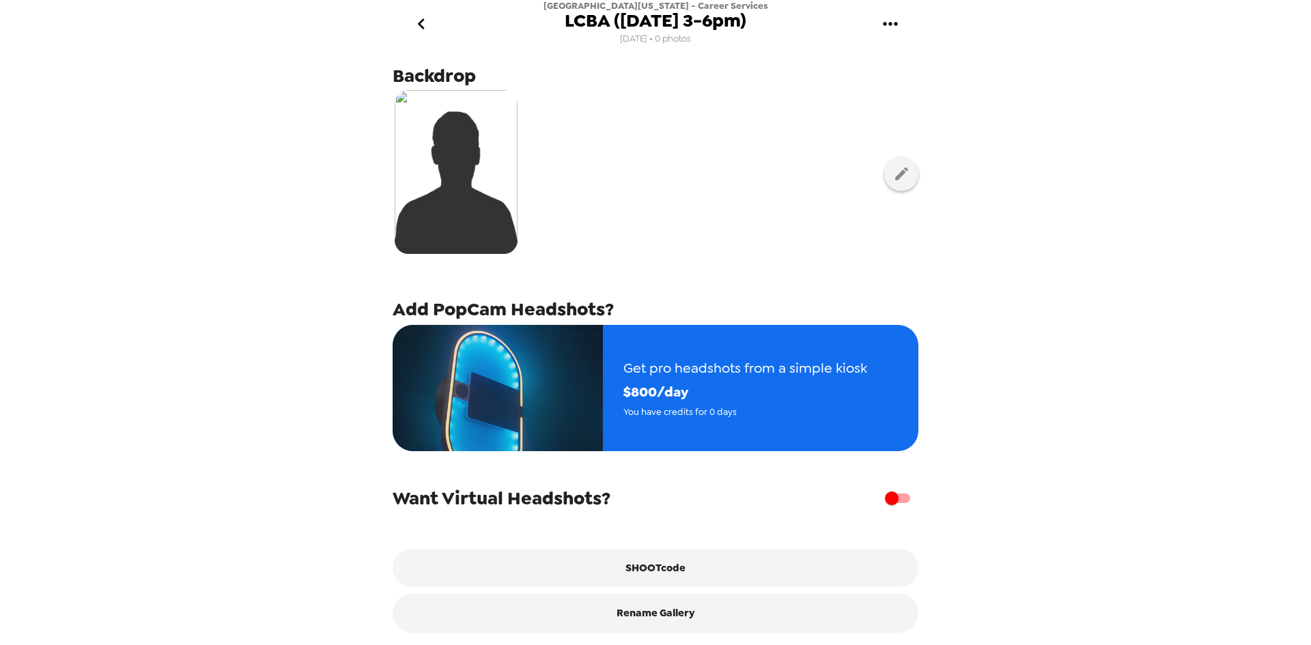
scroll to position [44, 0]
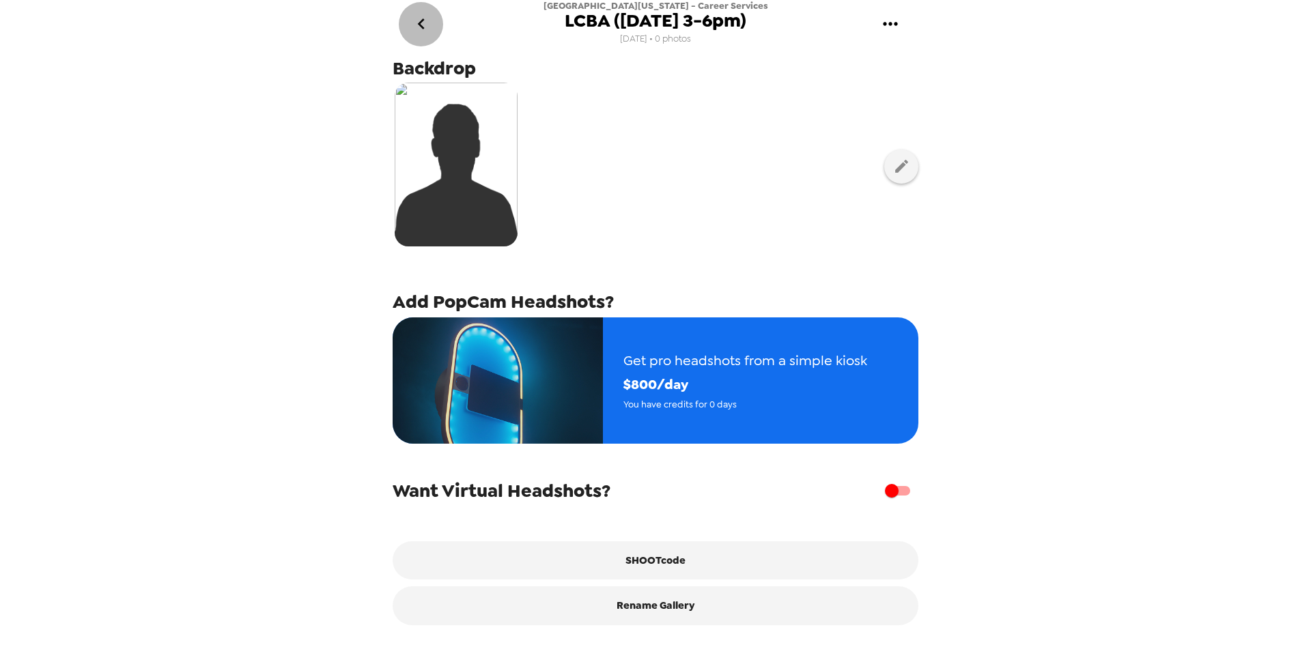
click at [423, 24] on icon "go back" at bounding box center [421, 24] width 22 height 22
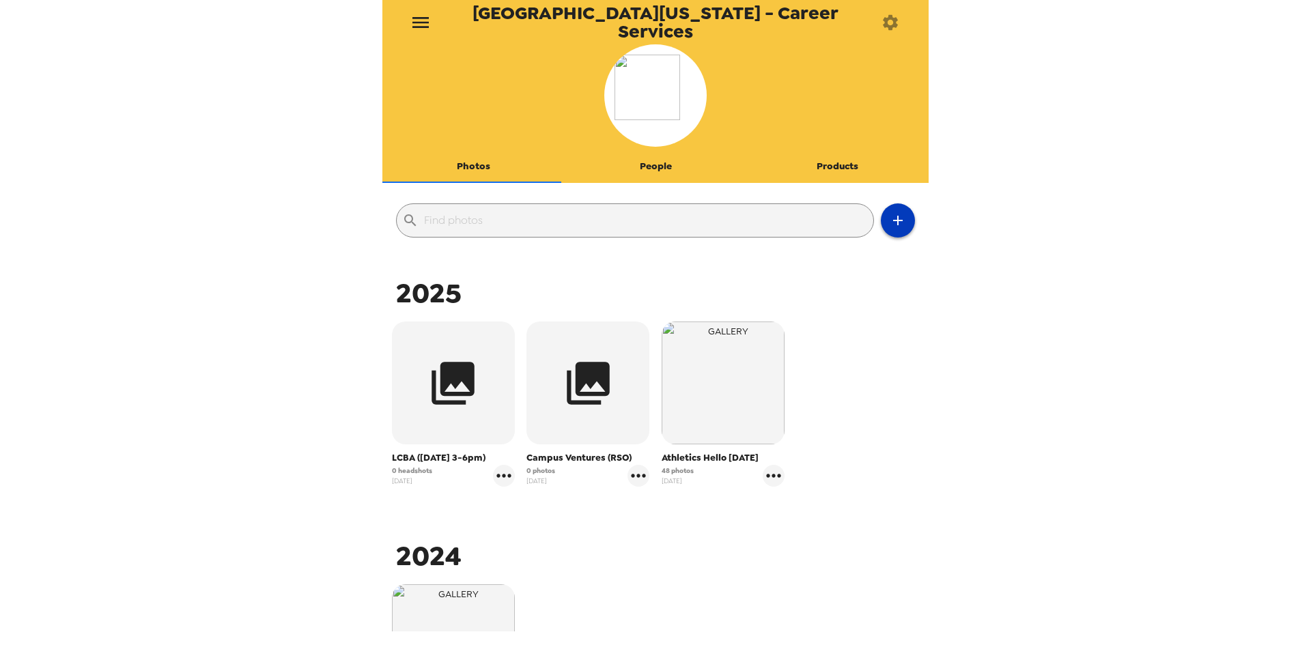
click at [890, 230] on button "button" at bounding box center [898, 221] width 34 height 34
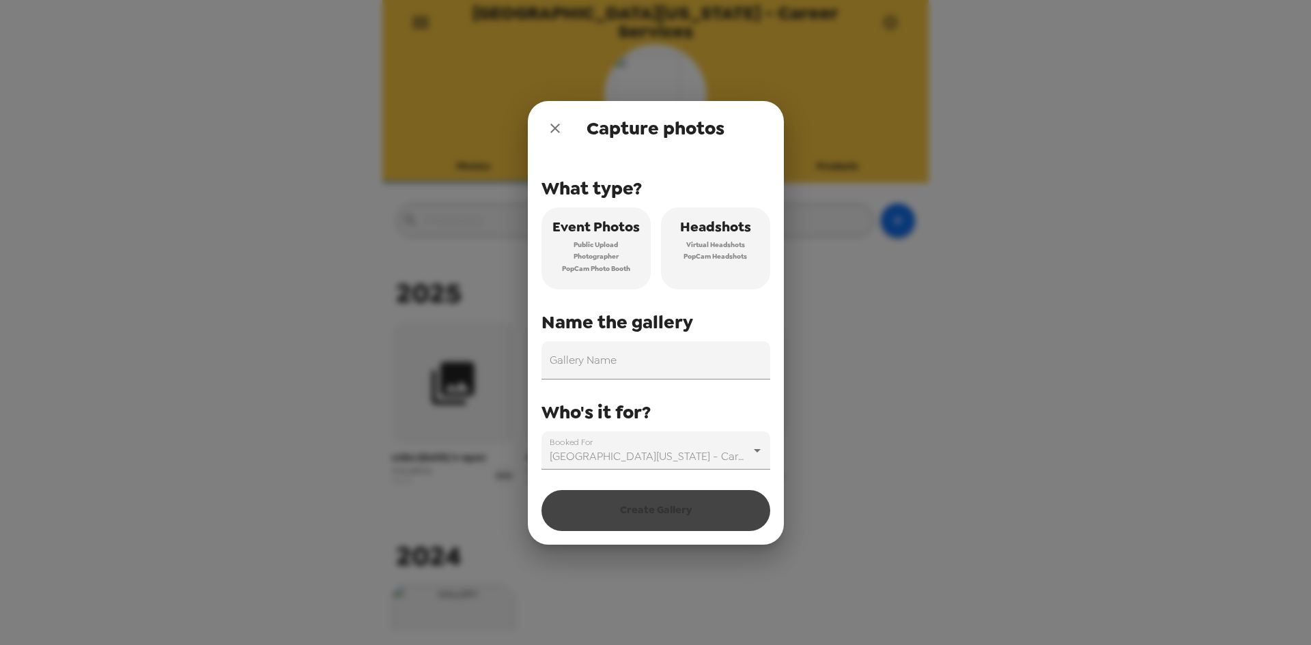
click at [712, 249] on span "Virtual Headshots" at bounding box center [715, 245] width 59 height 12
click at [592, 363] on input "Gallery Name" at bounding box center [656, 361] width 229 height 38
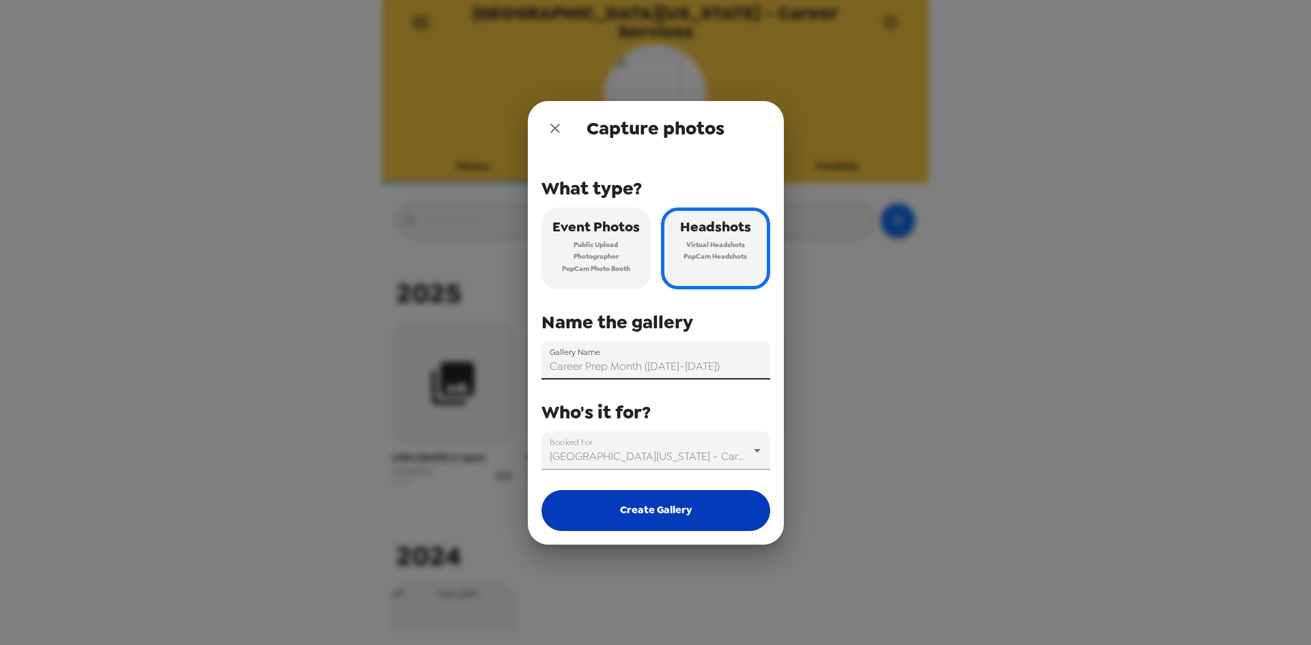
type input "Career Prep Month ([DATE]-[DATE])"
click at [675, 510] on button "Create Gallery" at bounding box center [656, 510] width 229 height 41
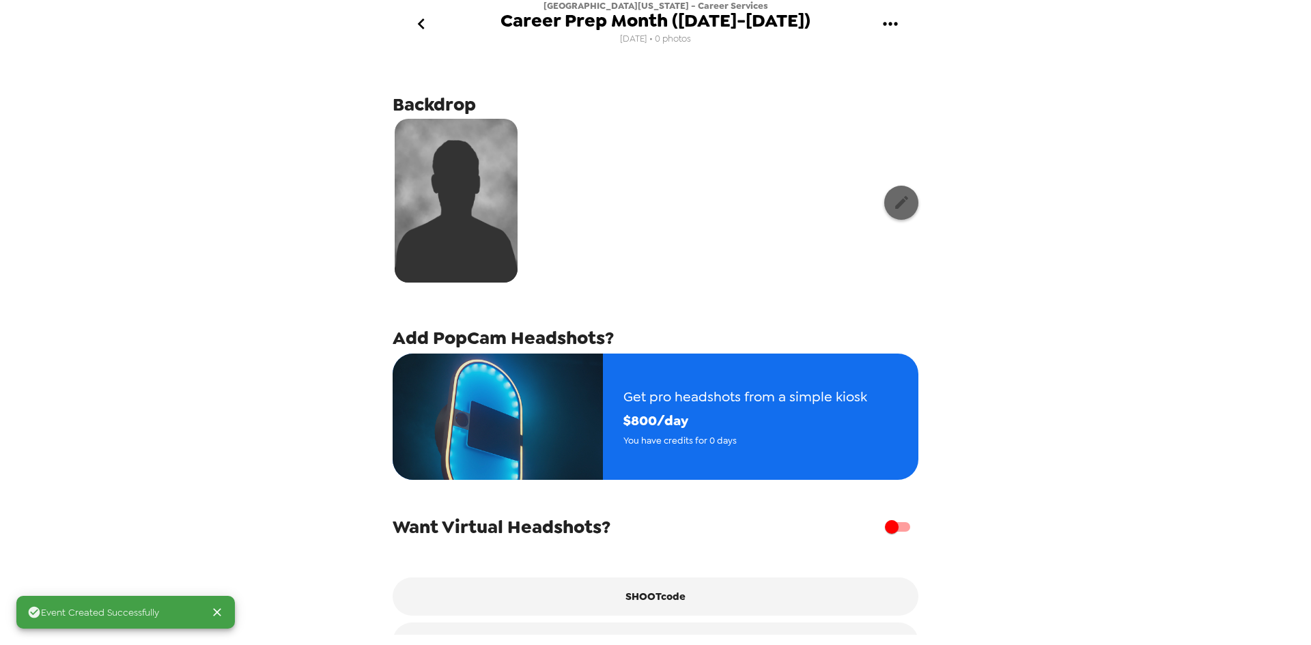
click at [893, 201] on icon "button" at bounding box center [901, 202] width 17 height 17
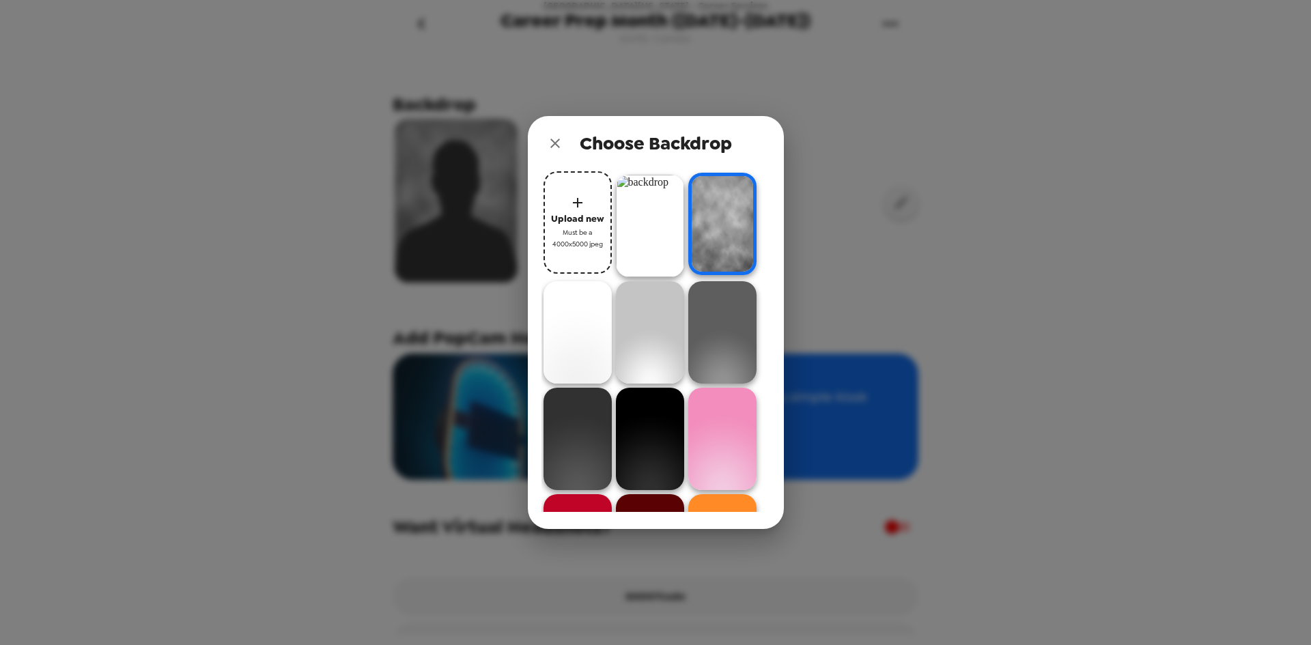
click at [667, 225] on img at bounding box center [650, 226] width 68 height 102
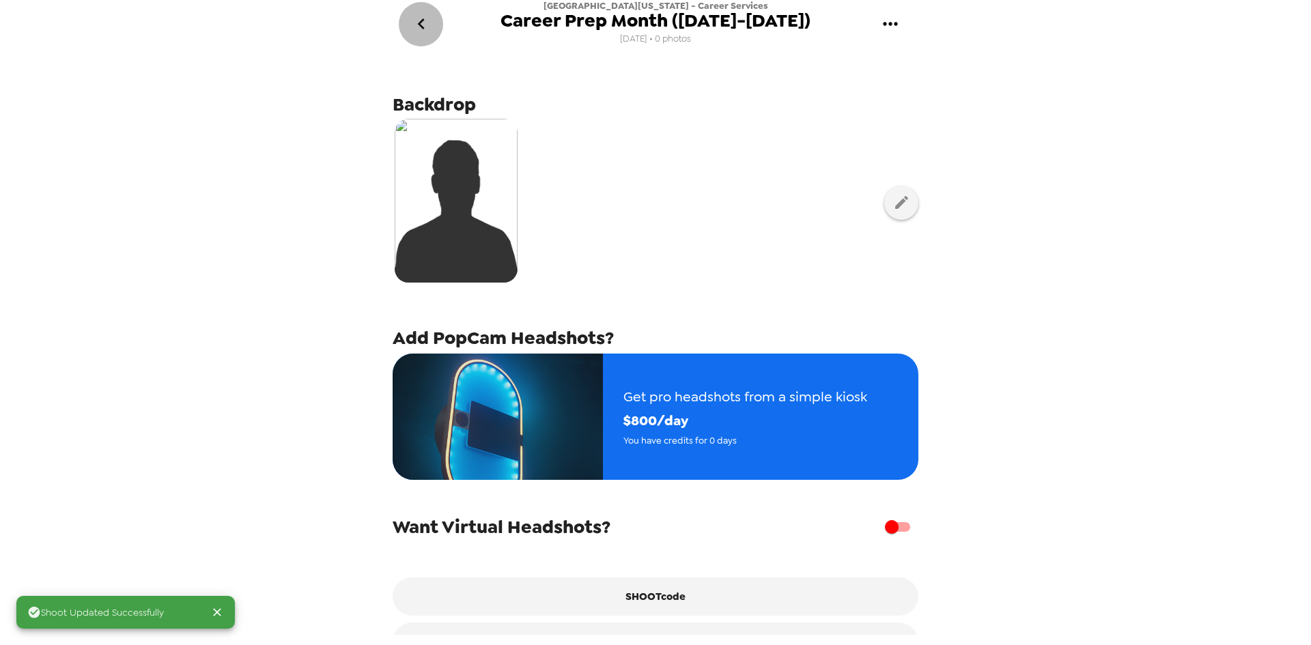
click at [421, 26] on icon "go back" at bounding box center [420, 23] width 7 height 11
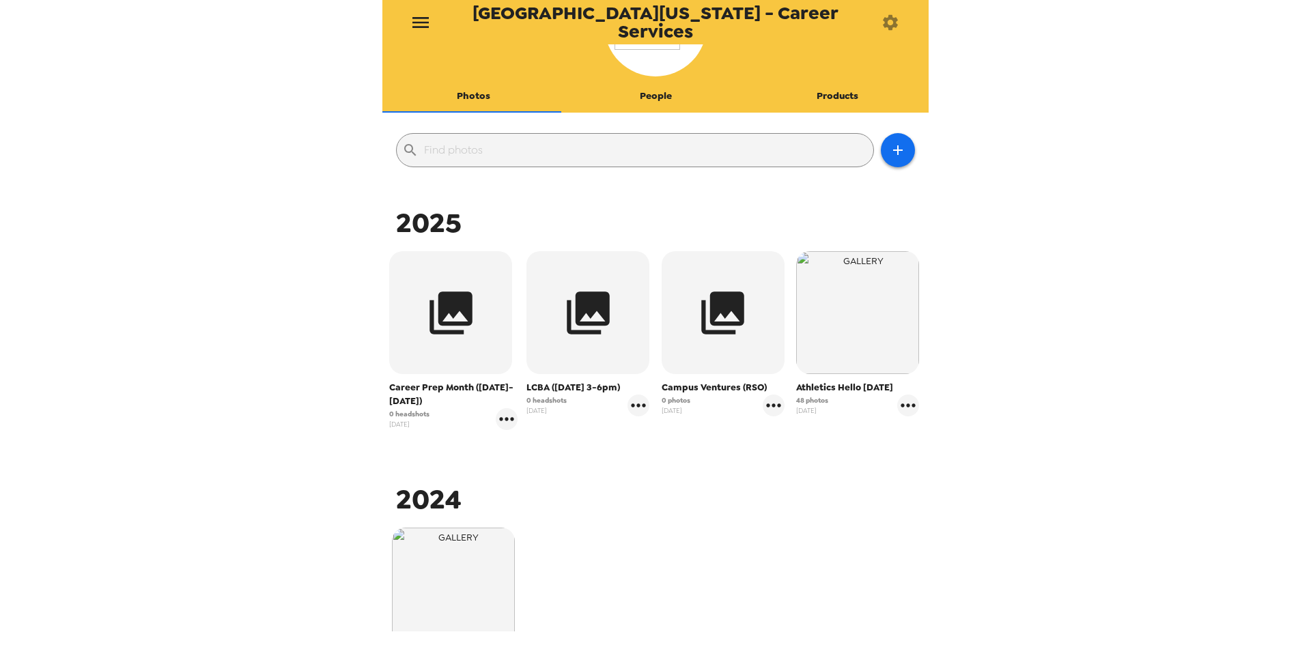
scroll to position [68, 0]
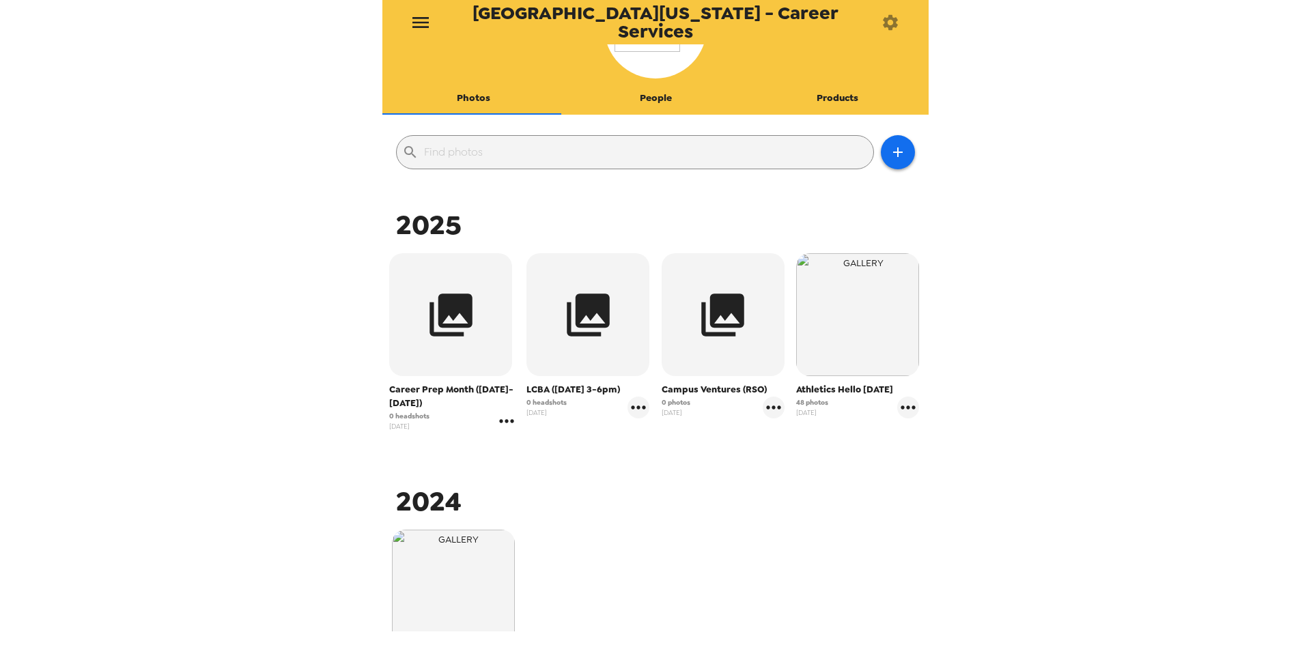
click at [510, 423] on icon "gallery menu" at bounding box center [507, 421] width 22 height 22
click at [453, 327] on div at bounding box center [655, 322] width 1311 height 645
click at [631, 415] on icon "gallery menu" at bounding box center [639, 408] width 22 height 22
click at [476, 343] on div at bounding box center [655, 322] width 1311 height 645
click at [476, 343] on button "button" at bounding box center [450, 314] width 123 height 123
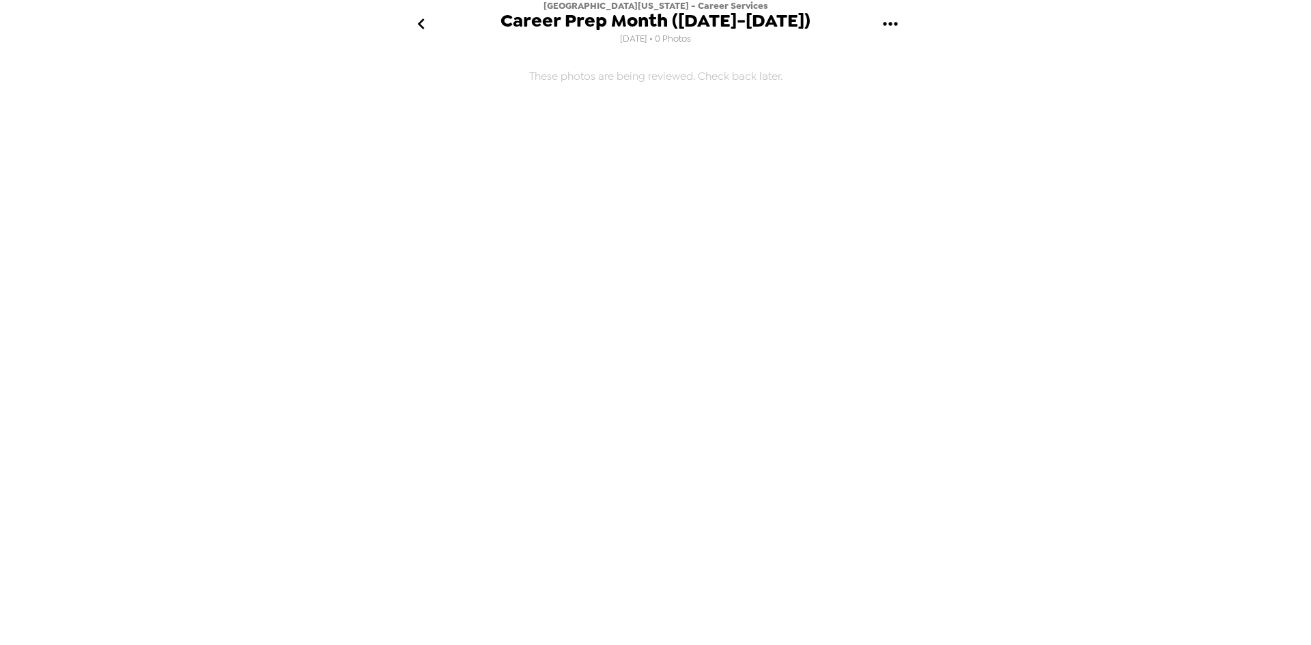
click at [896, 21] on icon "gallery menu" at bounding box center [891, 24] width 22 height 22
click at [426, 27] on div at bounding box center [655, 322] width 1311 height 645
click at [426, 27] on icon "go back" at bounding box center [421, 24] width 22 height 22
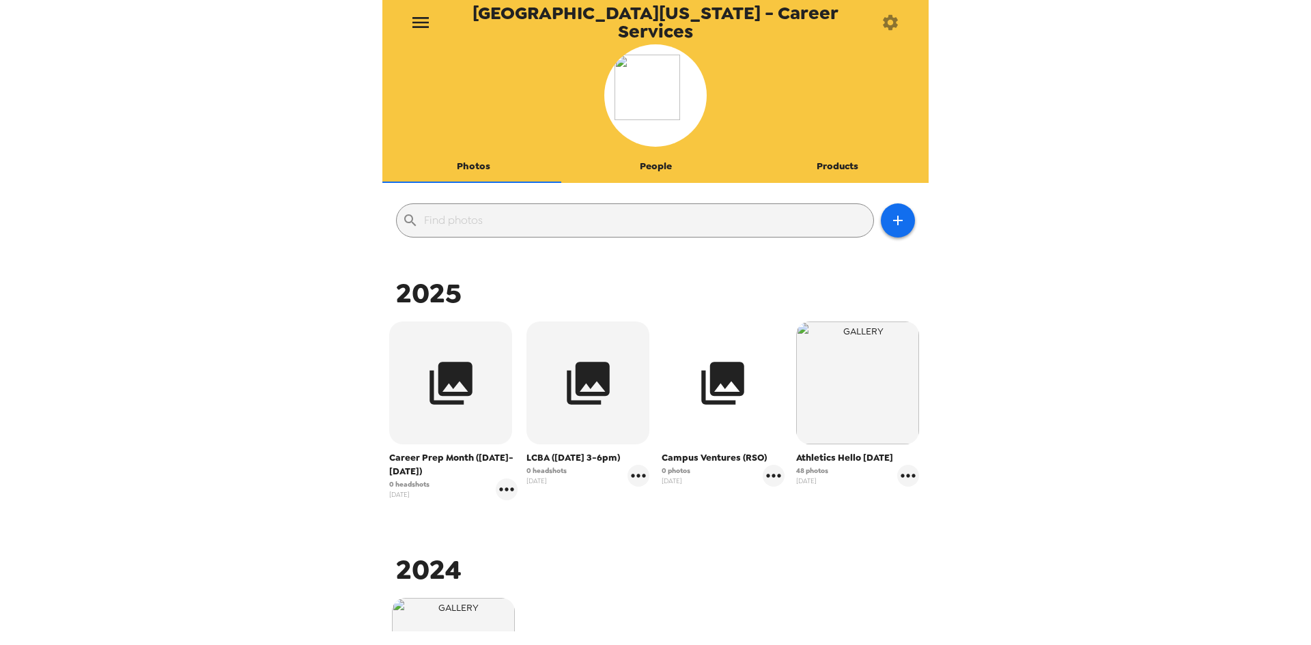
click at [731, 372] on icon "button" at bounding box center [723, 383] width 43 height 43
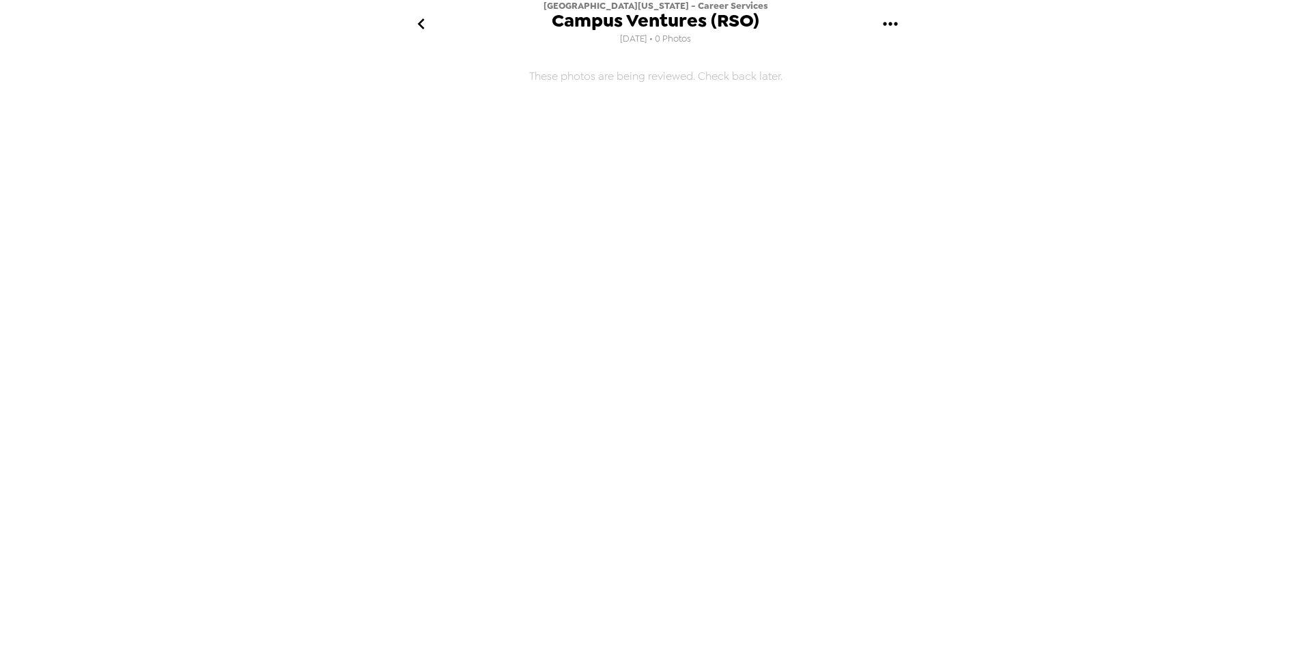
click at [889, 26] on icon "gallery menu" at bounding box center [891, 24] width 22 height 22
click at [419, 24] on div at bounding box center [655, 322] width 1311 height 645
click at [419, 24] on icon "go back" at bounding box center [420, 23] width 7 height 11
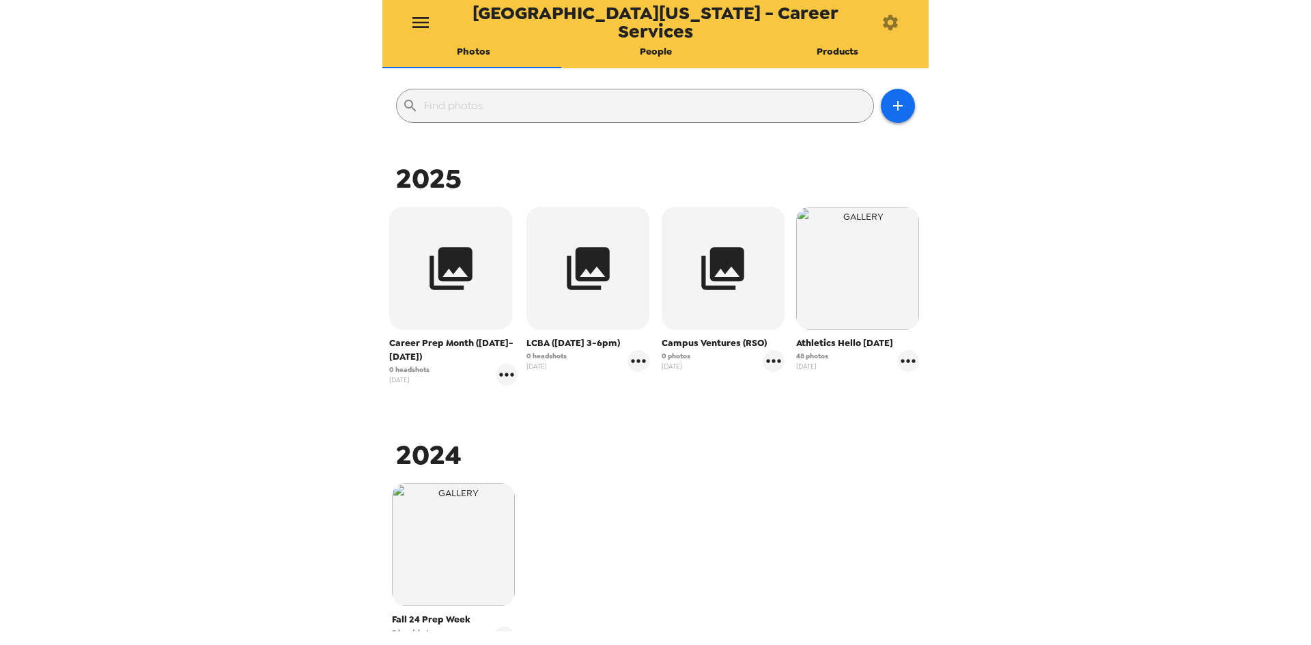
scroll to position [137, 0]
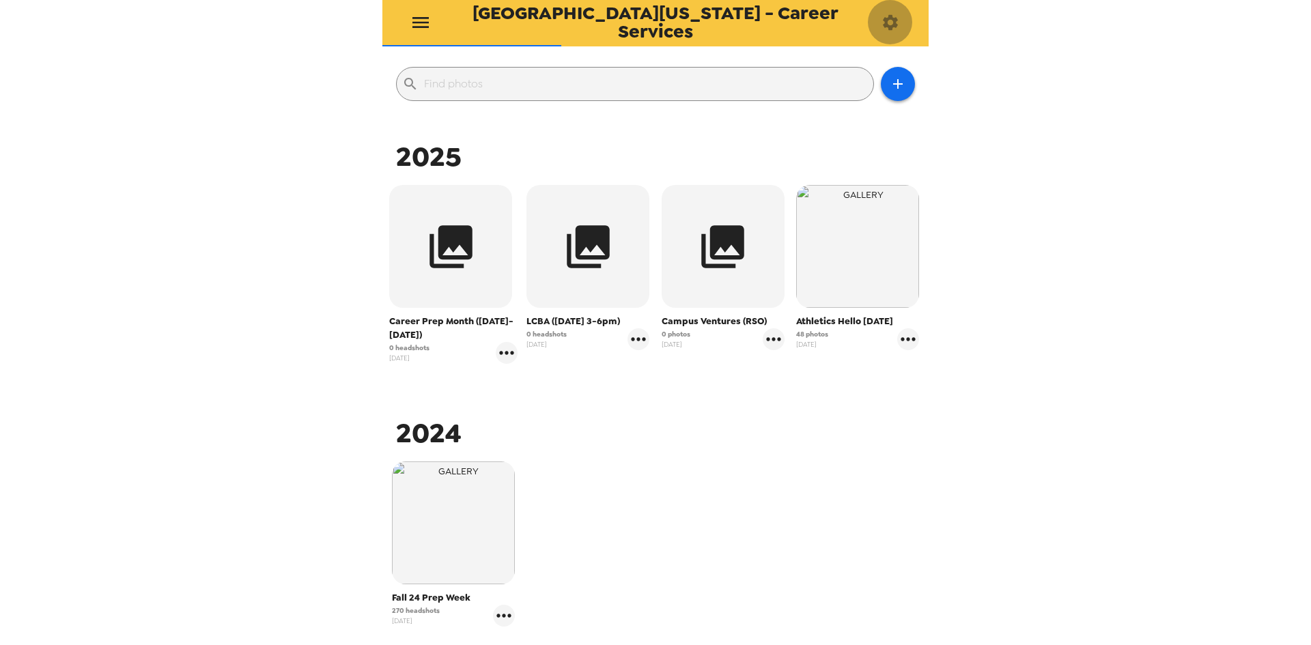
click at [891, 18] on icon "button" at bounding box center [890, 21] width 15 height 15
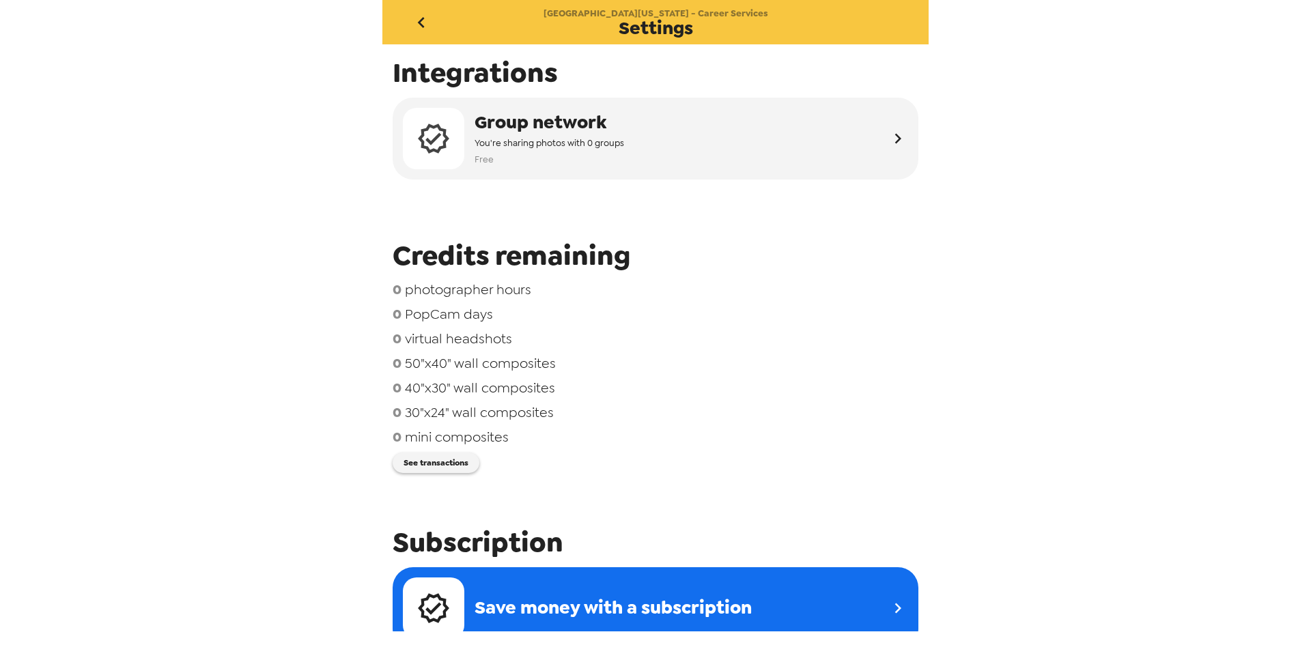
click at [426, 14] on icon "go back" at bounding box center [421, 23] width 22 height 22
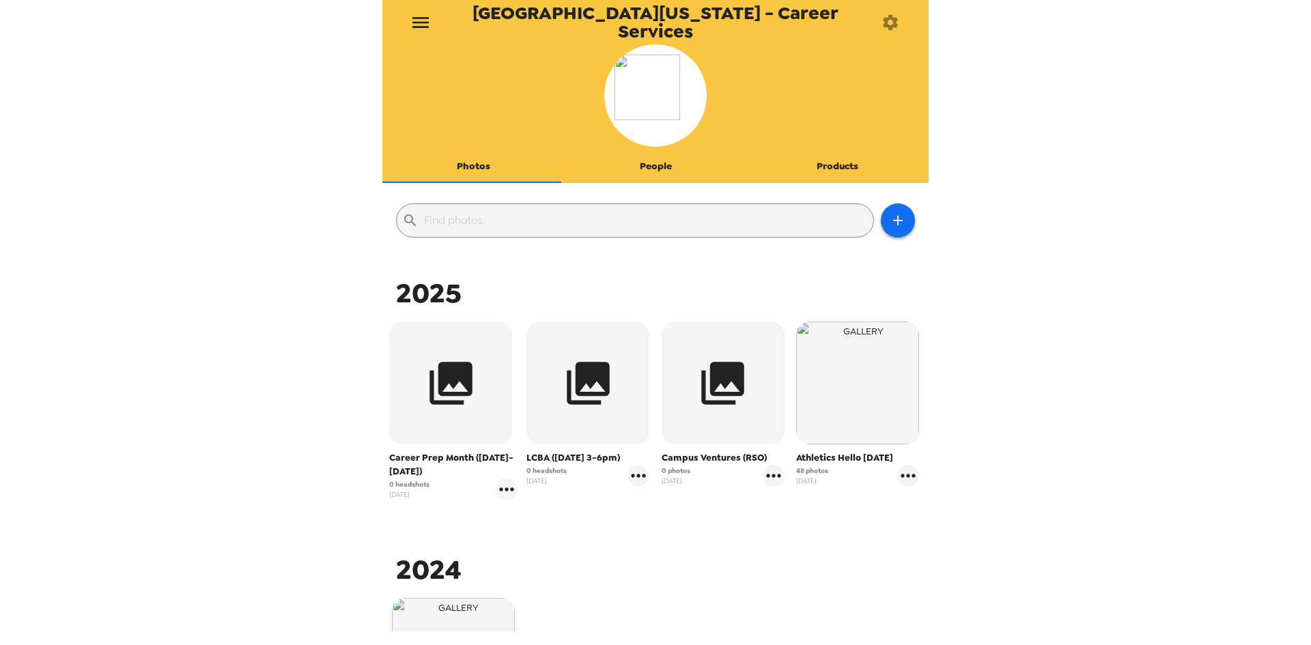
click at [421, 24] on icon "menu" at bounding box center [421, 23] width 22 height 22
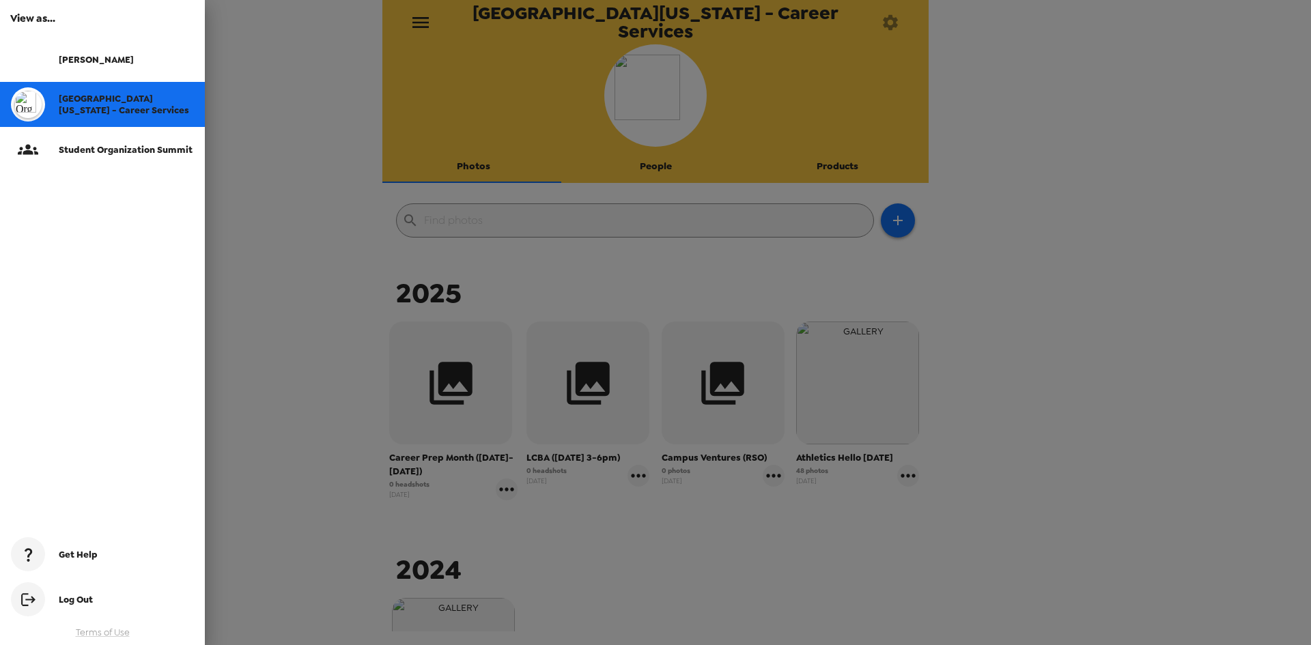
click at [314, 189] on div at bounding box center [655, 322] width 1311 height 645
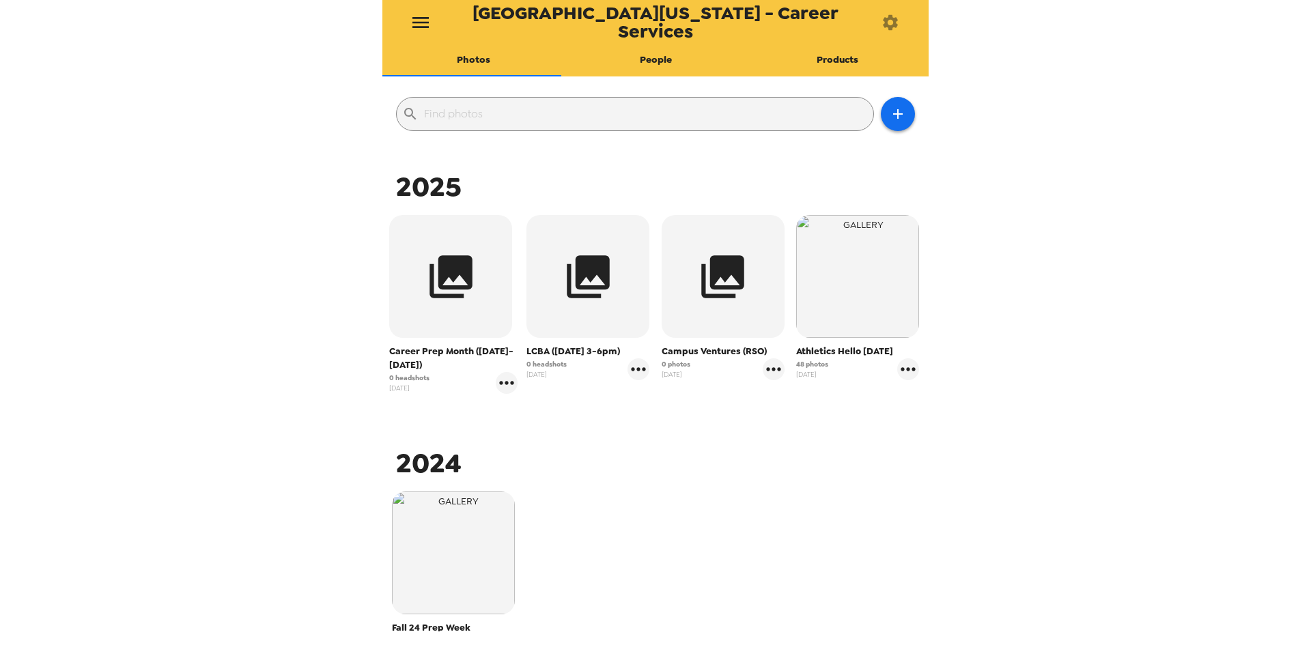
scroll to position [273, 0]
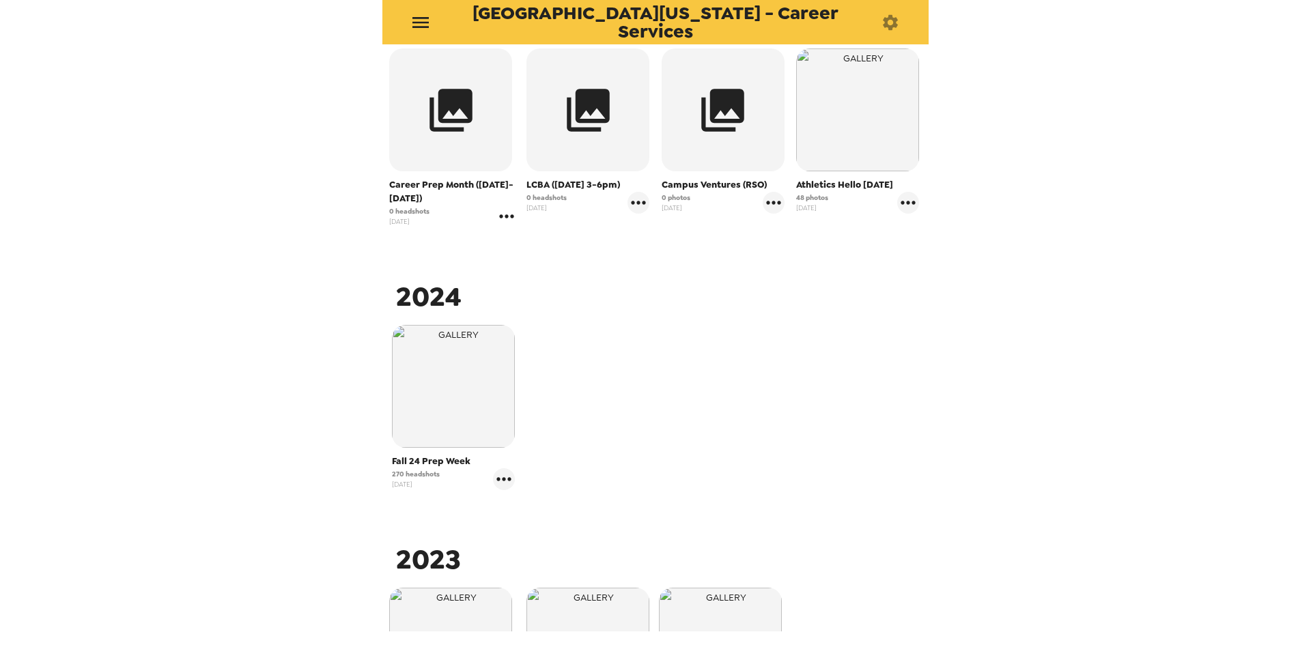
click at [509, 224] on icon "gallery menu" at bounding box center [507, 217] width 22 height 22
click at [500, 488] on div at bounding box center [655, 322] width 1311 height 645
click at [504, 483] on icon "gallery menu" at bounding box center [504, 480] width 22 height 22
click at [640, 208] on div at bounding box center [655, 322] width 1311 height 645
click at [639, 207] on icon "gallery menu" at bounding box center [639, 203] width 22 height 22
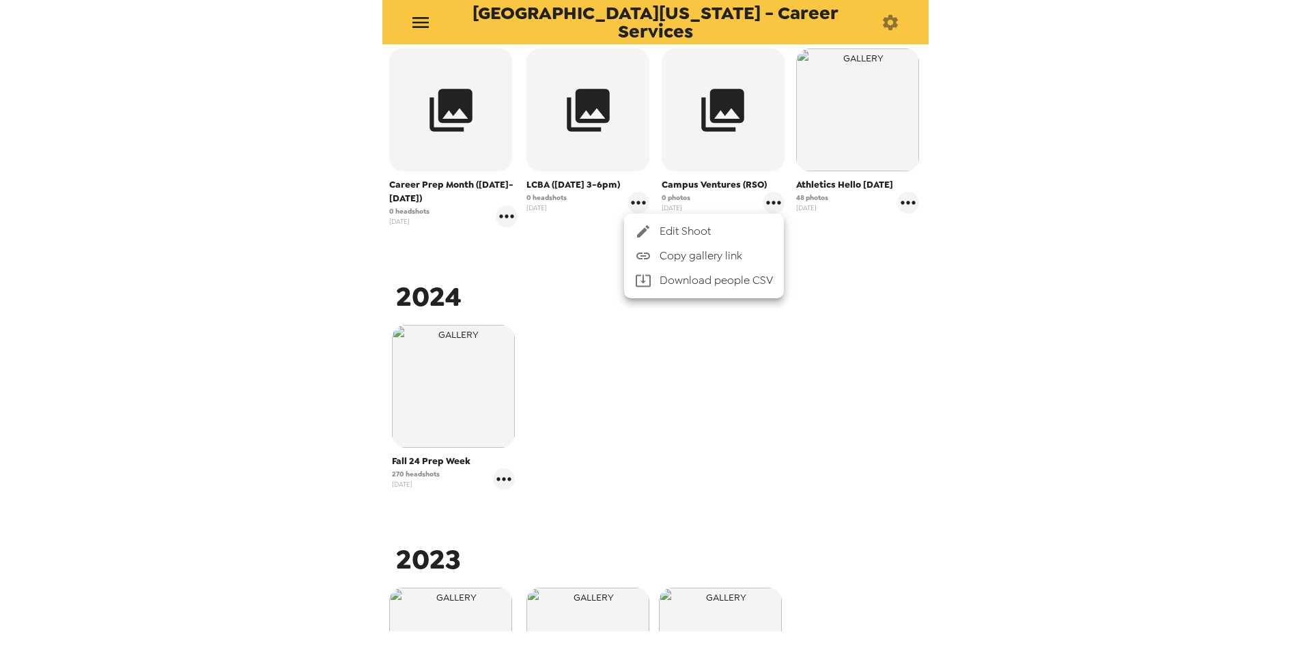
click at [738, 381] on div at bounding box center [655, 322] width 1311 height 645
click at [507, 480] on icon "gallery menu" at bounding box center [504, 478] width 14 height 3
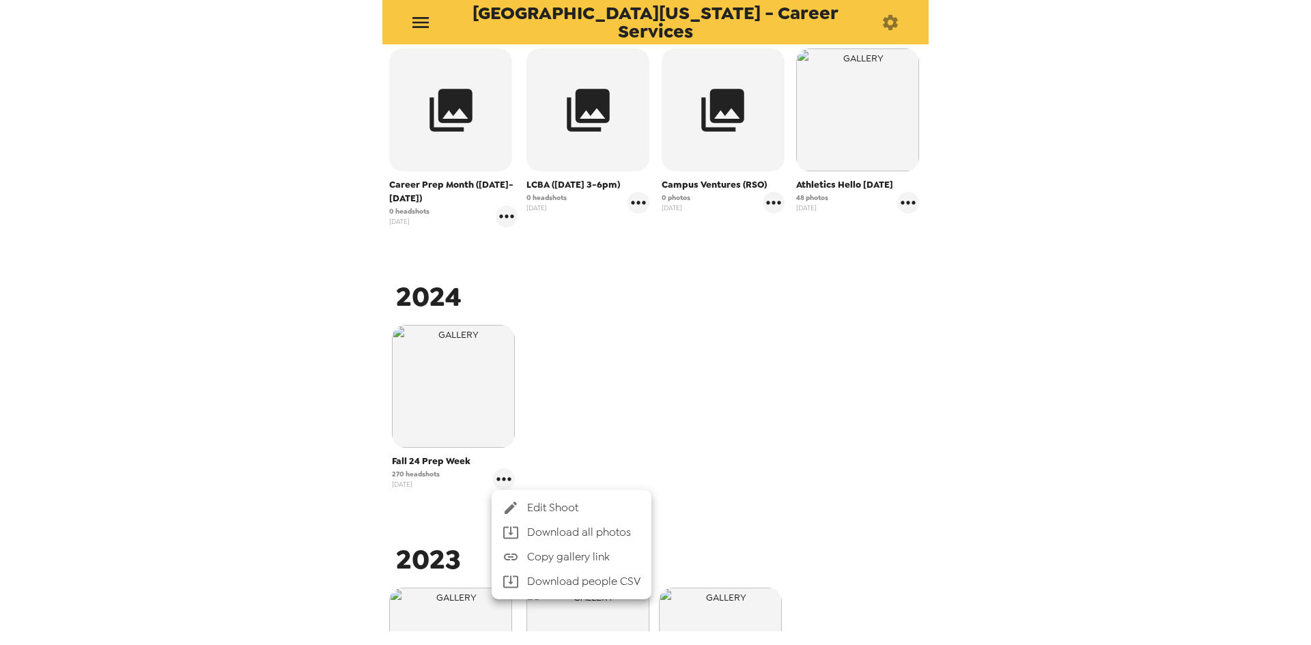
click at [553, 507] on span "Edit Shoot" at bounding box center [583, 508] width 113 height 16
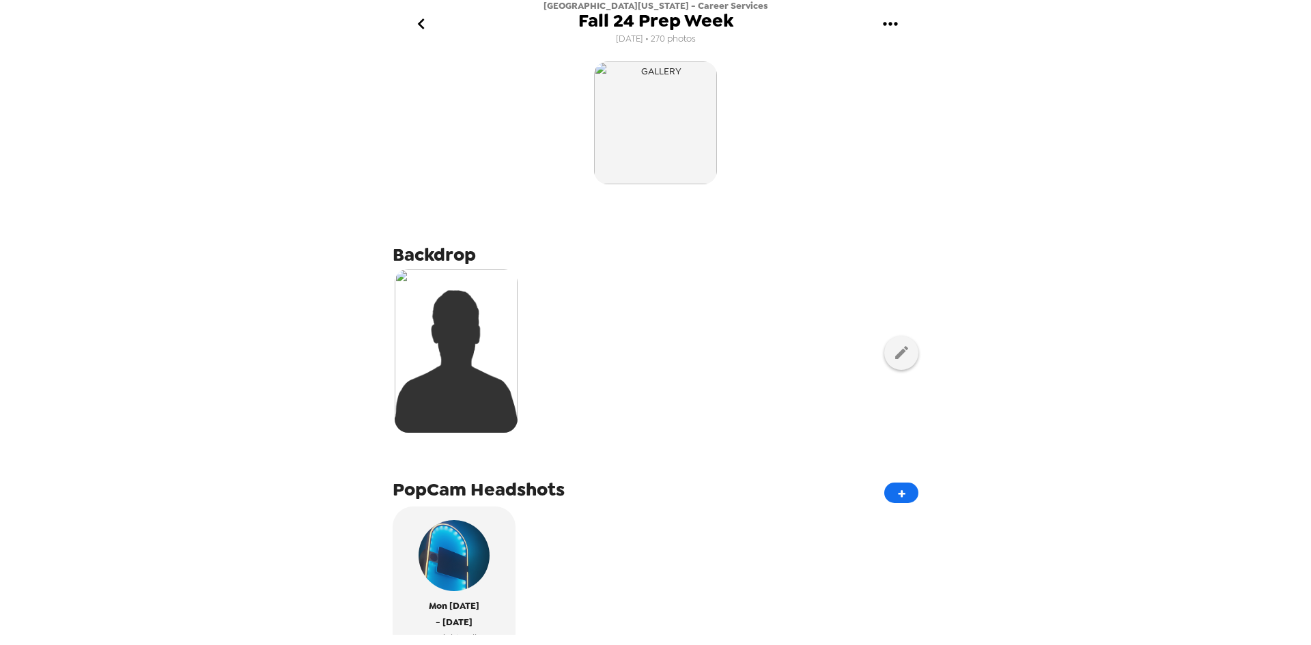
click at [423, 20] on icon "go back" at bounding box center [420, 23] width 7 height 11
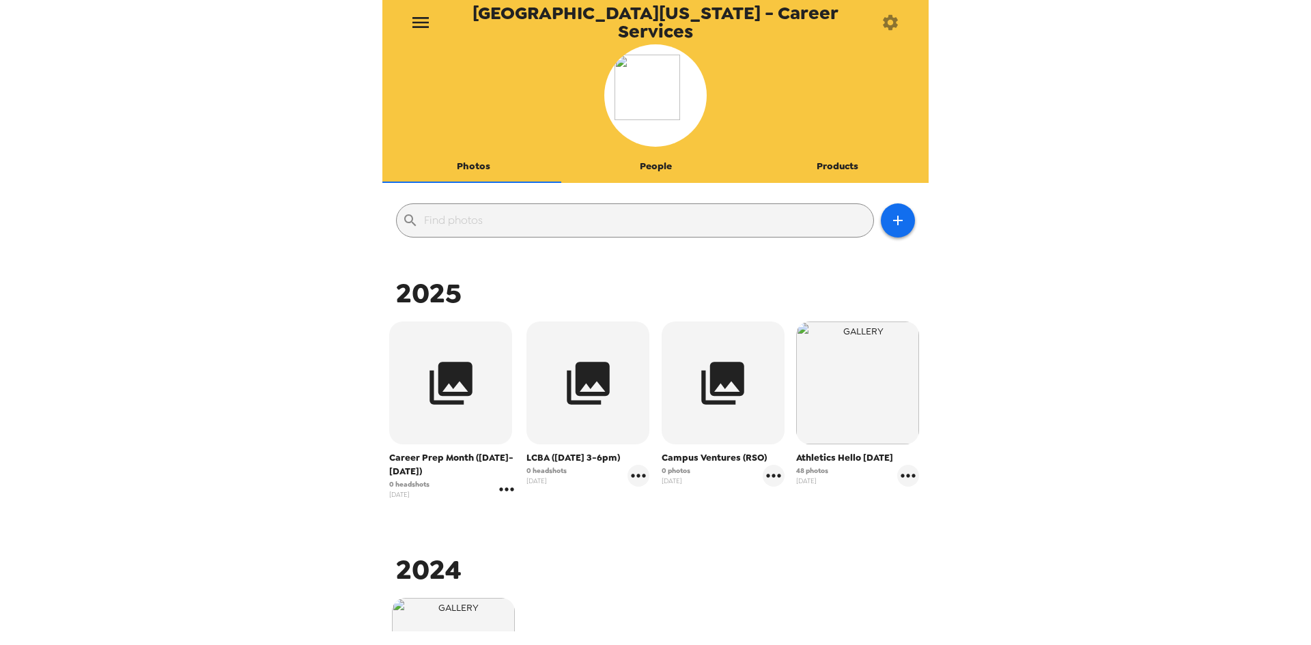
click at [500, 490] on icon "gallery menu" at bounding box center [506, 489] width 14 height 3
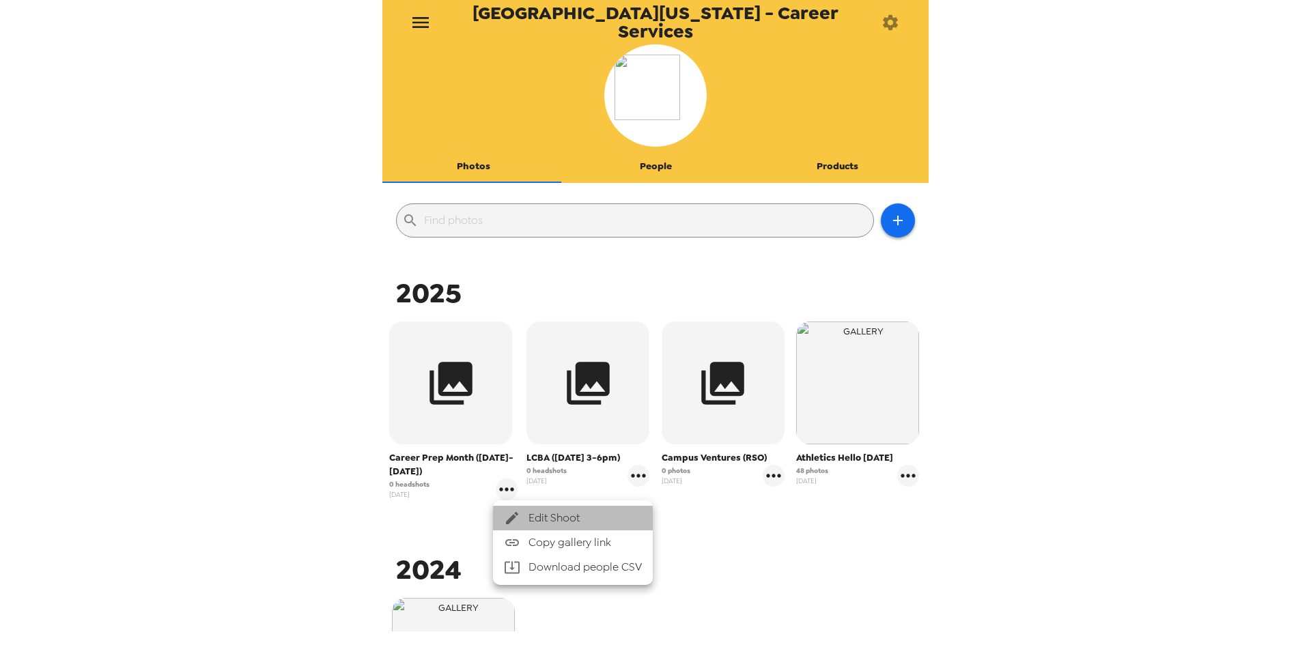
click at [542, 518] on span "Edit Shoot" at bounding box center [585, 518] width 113 height 16
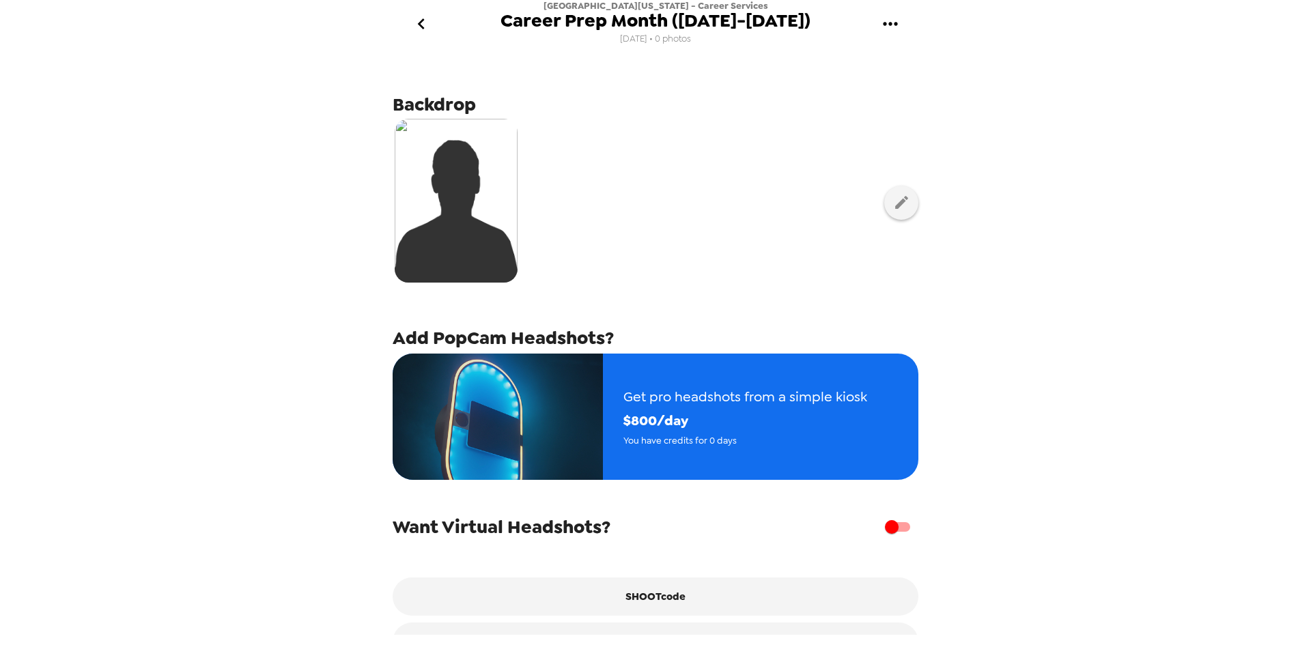
click at [424, 23] on icon "go back" at bounding box center [421, 24] width 22 height 22
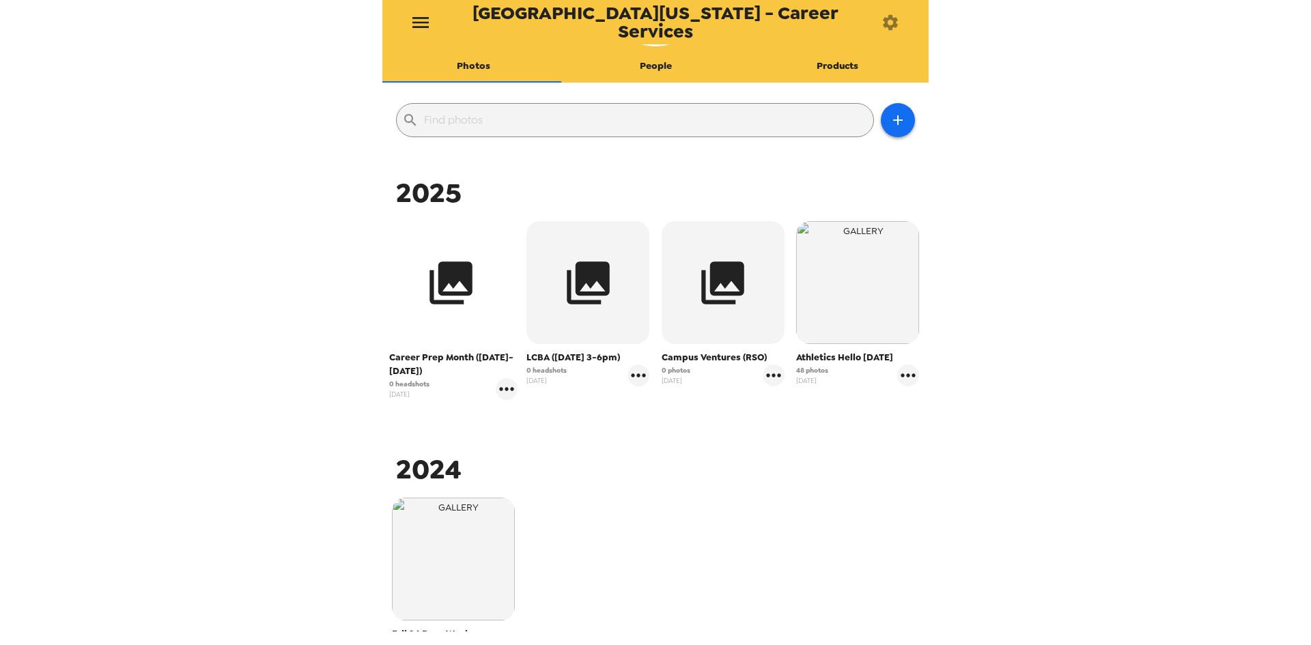
scroll to position [81, 0]
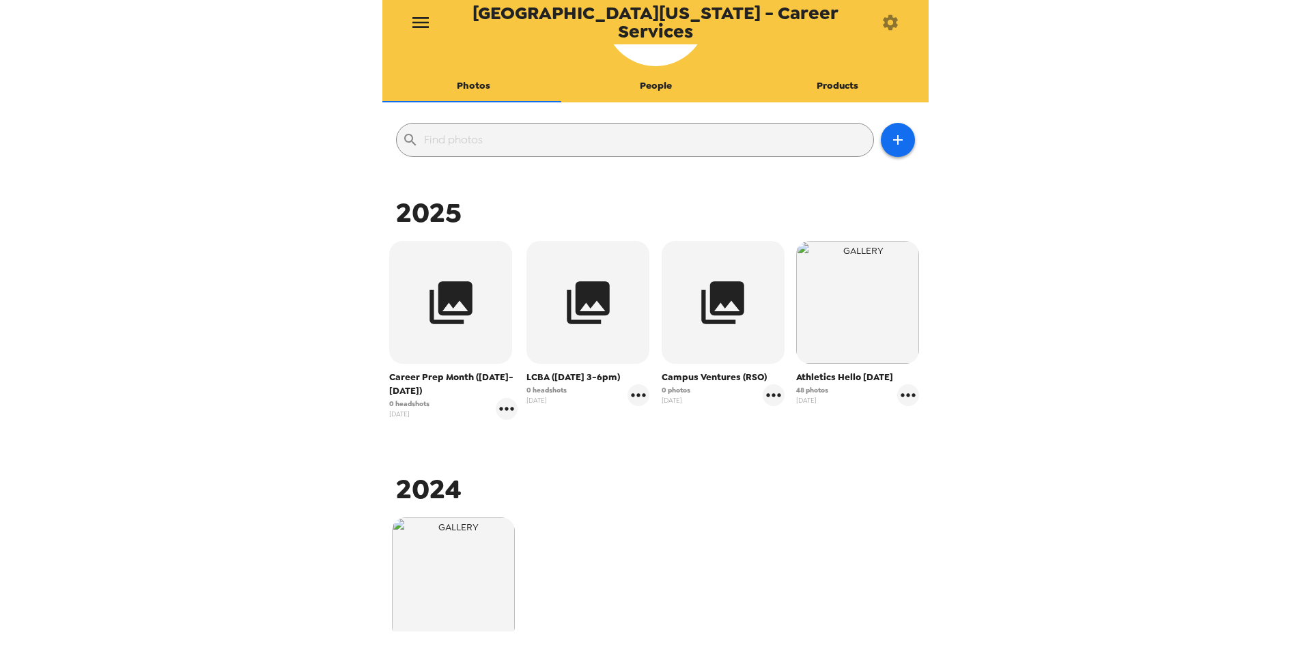
click at [836, 80] on button "Products" at bounding box center [838, 86] width 182 height 33
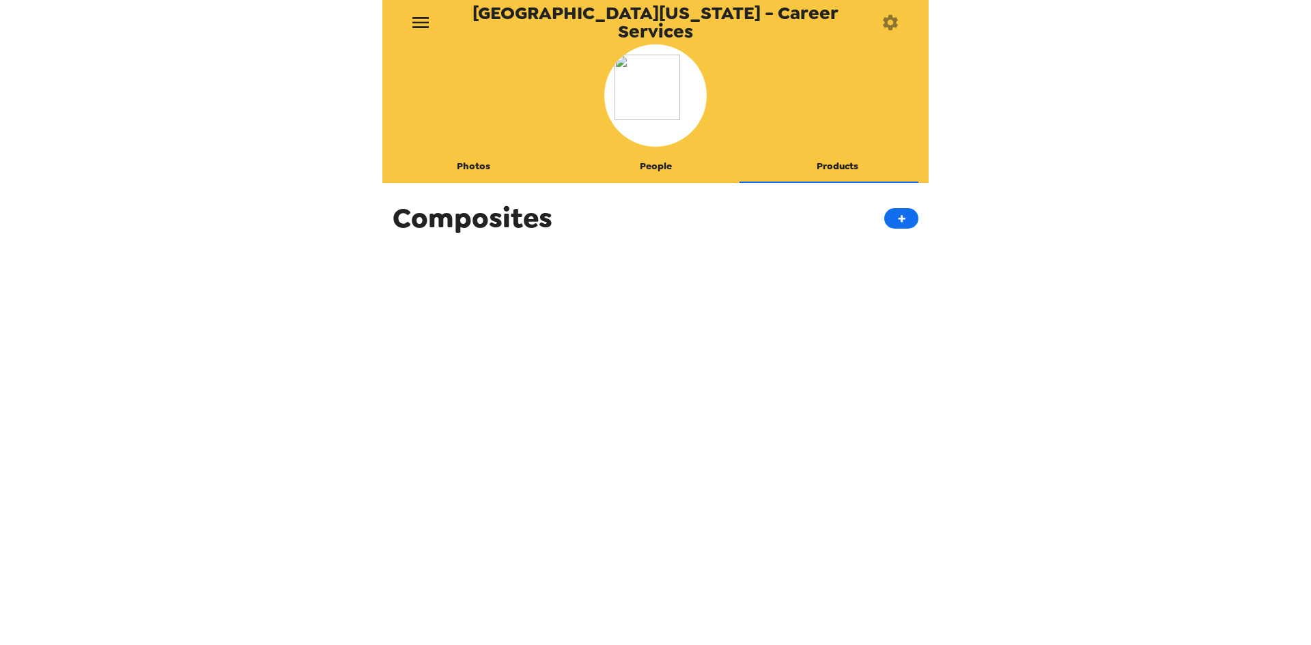
scroll to position [0, 0]
click at [475, 164] on button "Photos" at bounding box center [473, 166] width 182 height 33
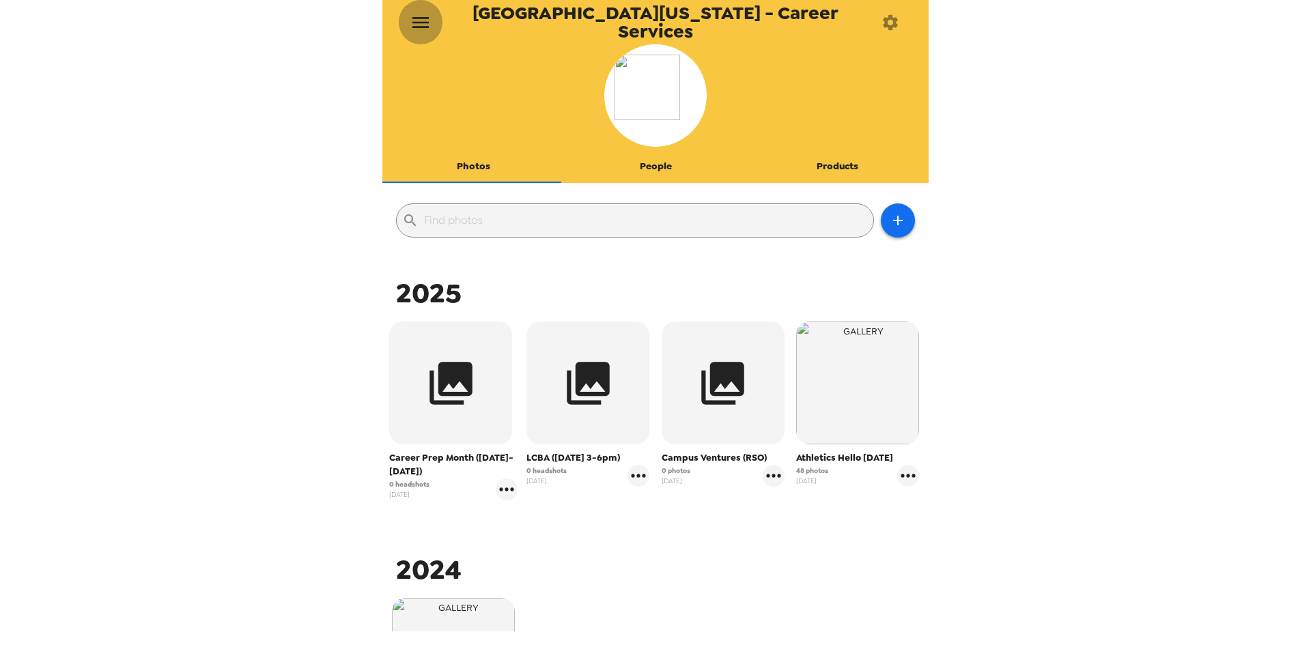
click at [430, 22] on icon "menu" at bounding box center [421, 23] width 22 height 22
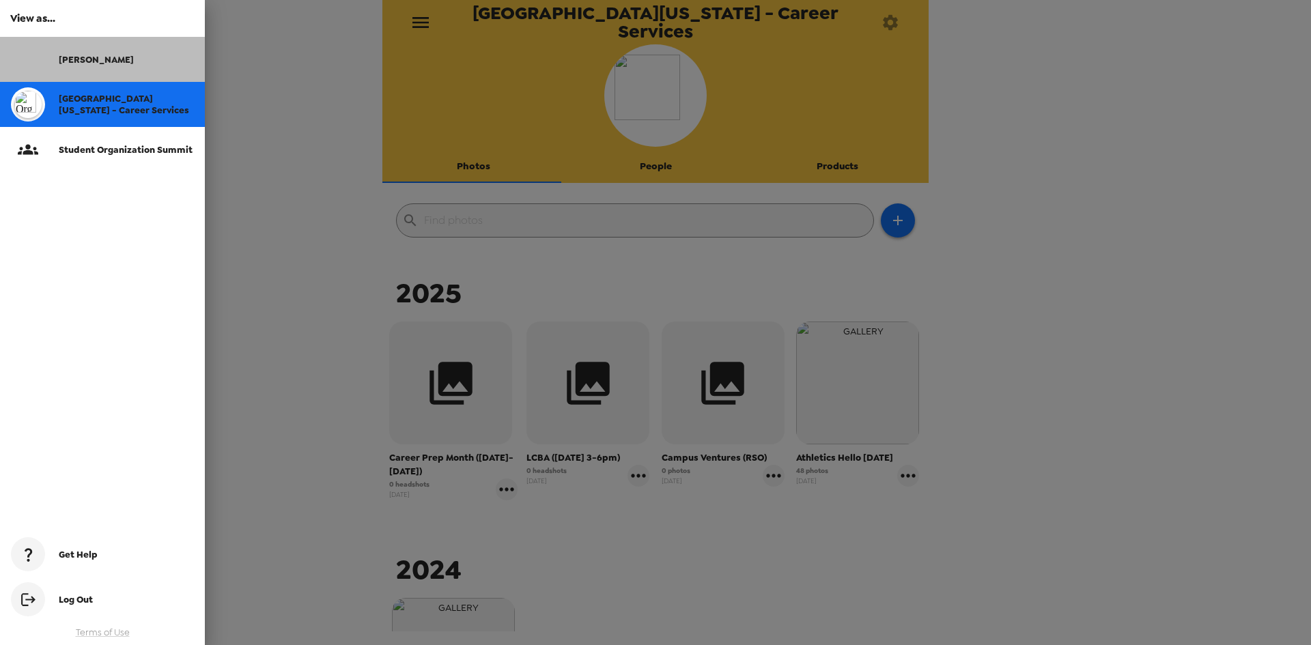
click at [26, 60] on img at bounding box center [28, 59] width 34 height 34
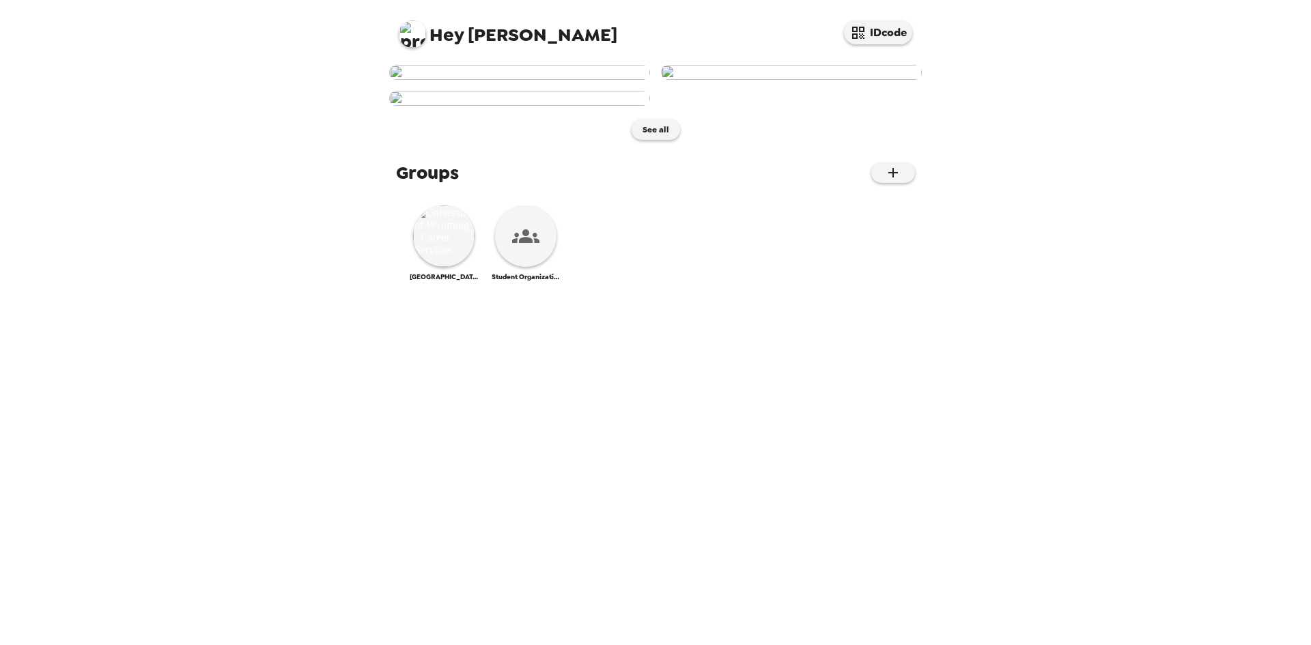
drag, startPoint x: 501, startPoint y: 169, endPoint x: 477, endPoint y: 175, distance: 24.7
click at [477, 80] on img at bounding box center [519, 72] width 261 height 15
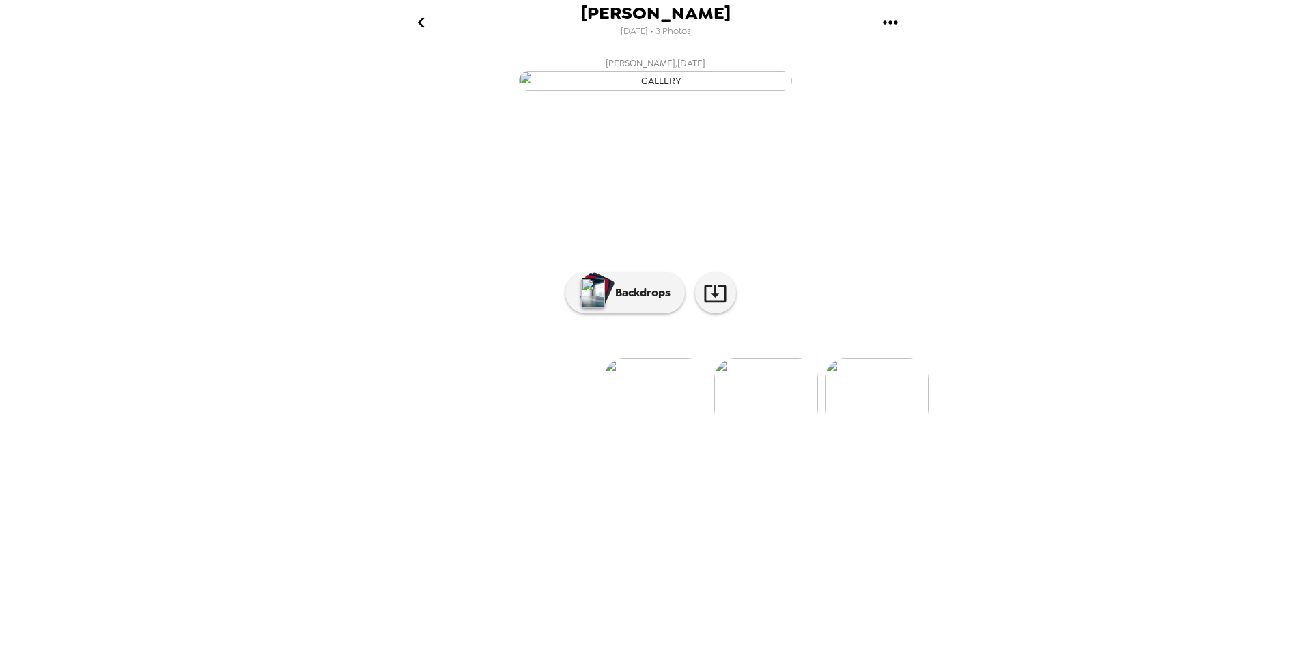
click at [879, 430] on img at bounding box center [877, 394] width 104 height 71
click at [417, 20] on icon "go back" at bounding box center [421, 23] width 22 height 22
